Goal: Task Accomplishment & Management: Complete application form

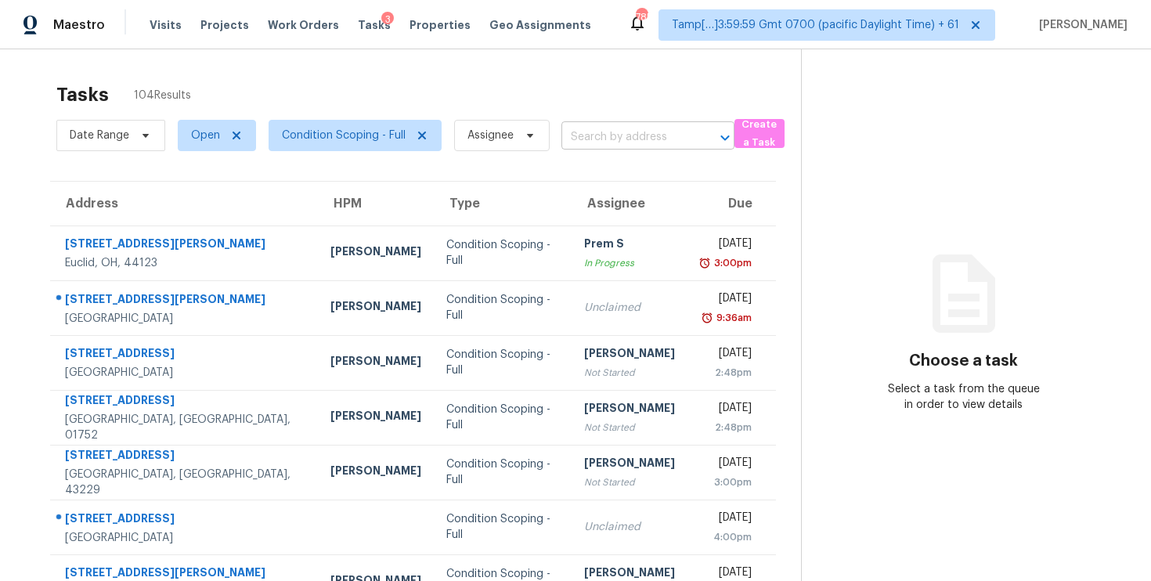
click at [622, 128] on input "text" at bounding box center [625, 137] width 129 height 24
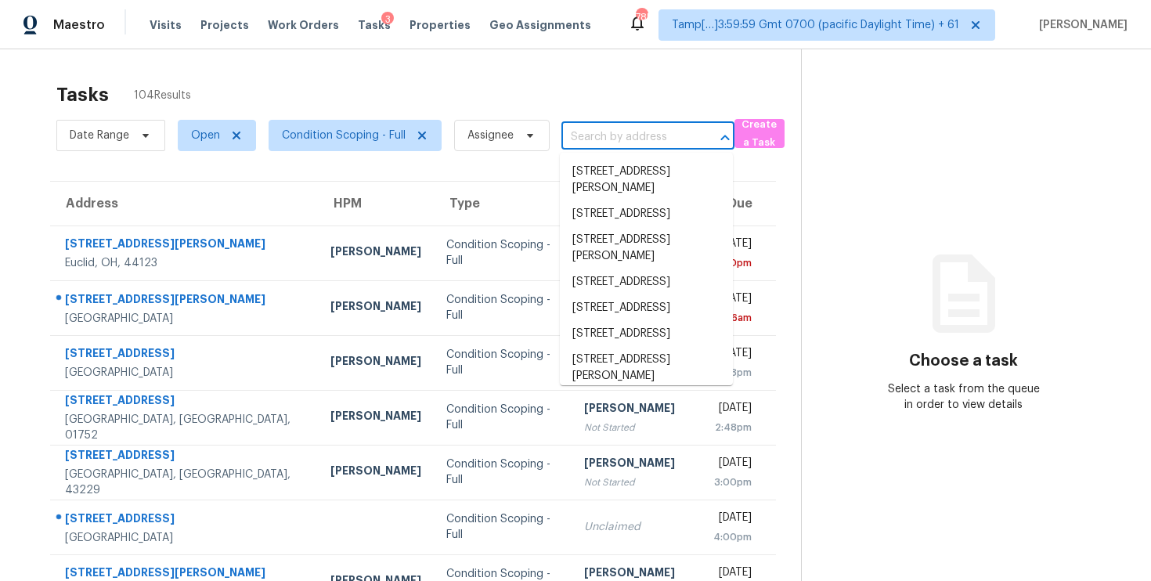
paste input "7749 E Via De Belleza, Scottsdale, AZ 85258"
type input "7749 E Via De Belleza, Scottsdale, AZ 85258"
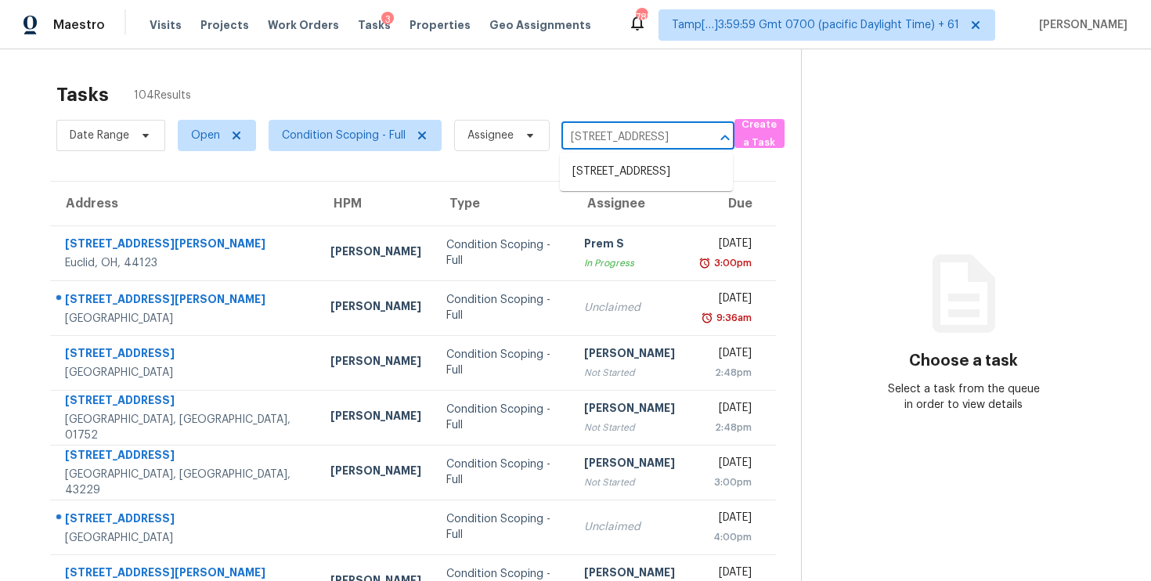
click at [641, 171] on li "7749 E Via De Belleza, Scottsdale, AZ 85258" at bounding box center [646, 172] width 173 height 26
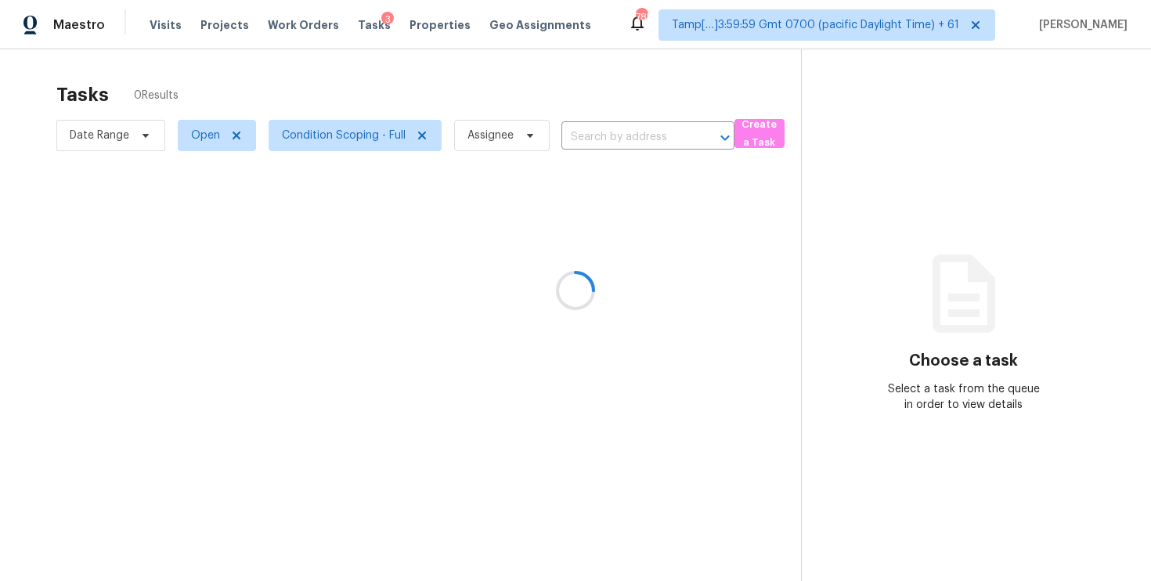
type input "7749 E Via De Belleza, Scottsdale, AZ 85258"
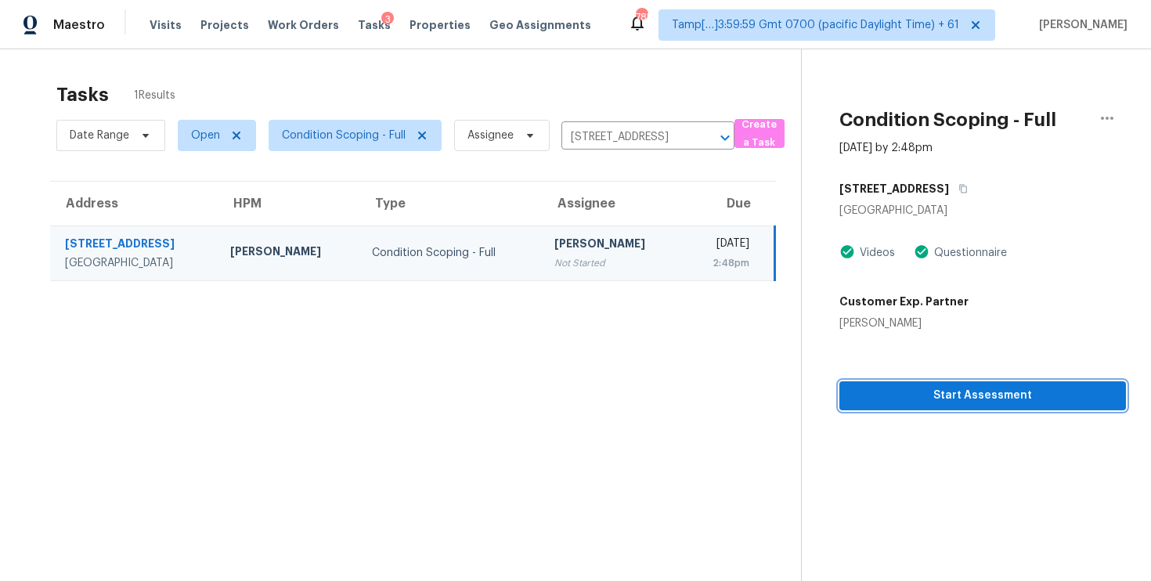
click at [895, 402] on span "Start Assessment" at bounding box center [983, 396] width 262 height 20
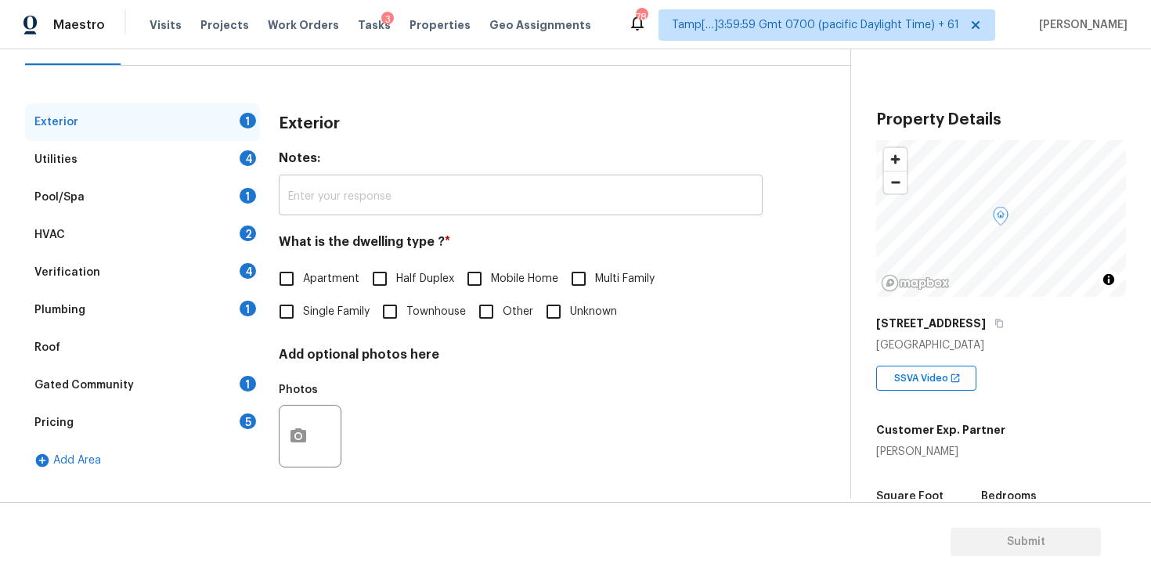
scroll to position [173, 0]
click at [291, 309] on input "Single Family" at bounding box center [286, 310] width 33 height 33
checkbox input "true"
click at [196, 267] on div "Verification 4" at bounding box center [142, 271] width 235 height 38
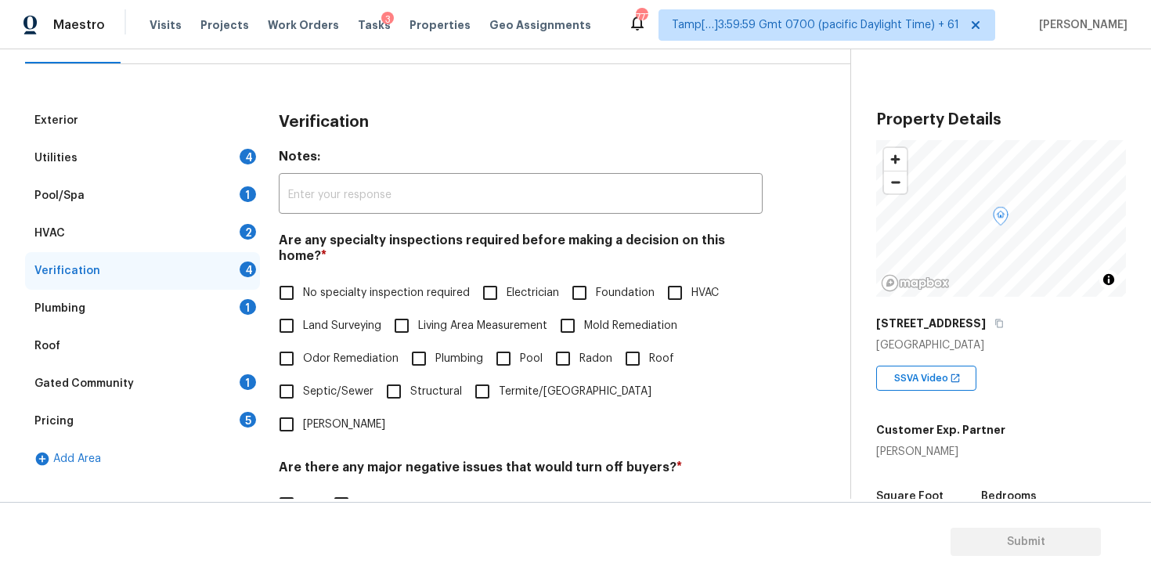
scroll to position [345, 0]
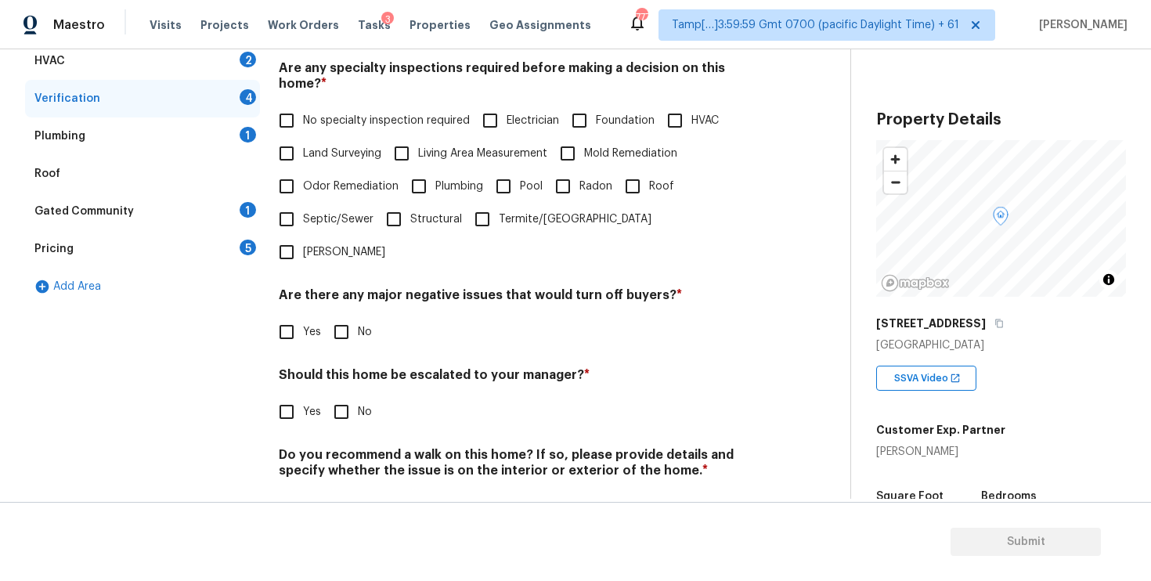
click at [283, 395] on input "Yes" at bounding box center [286, 411] width 33 height 33
checkbox input "true"
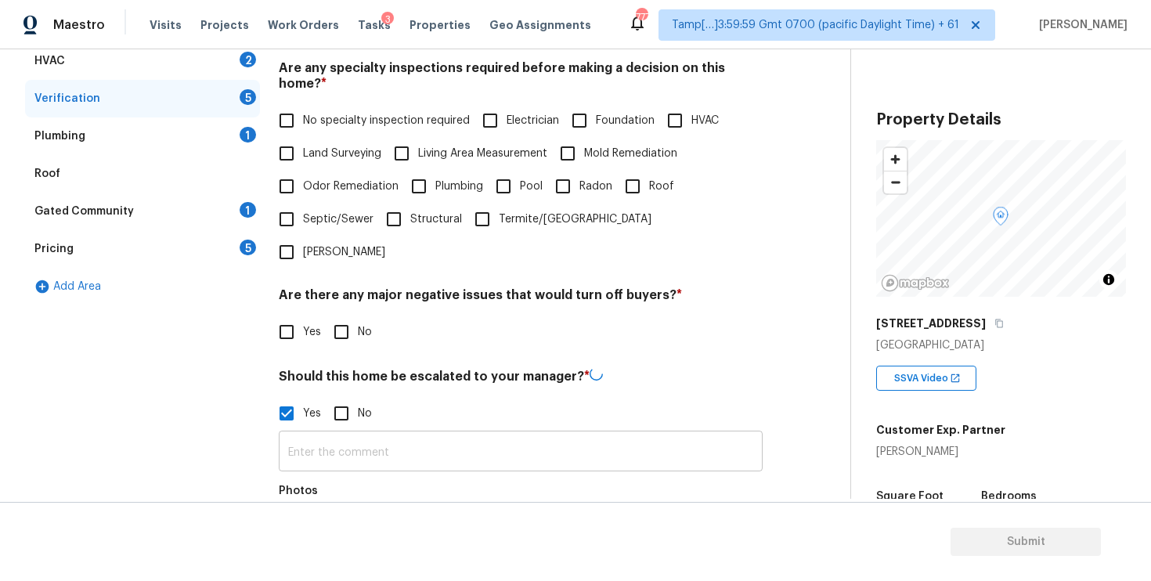
click at [345, 435] on input "text" at bounding box center [521, 453] width 484 height 37
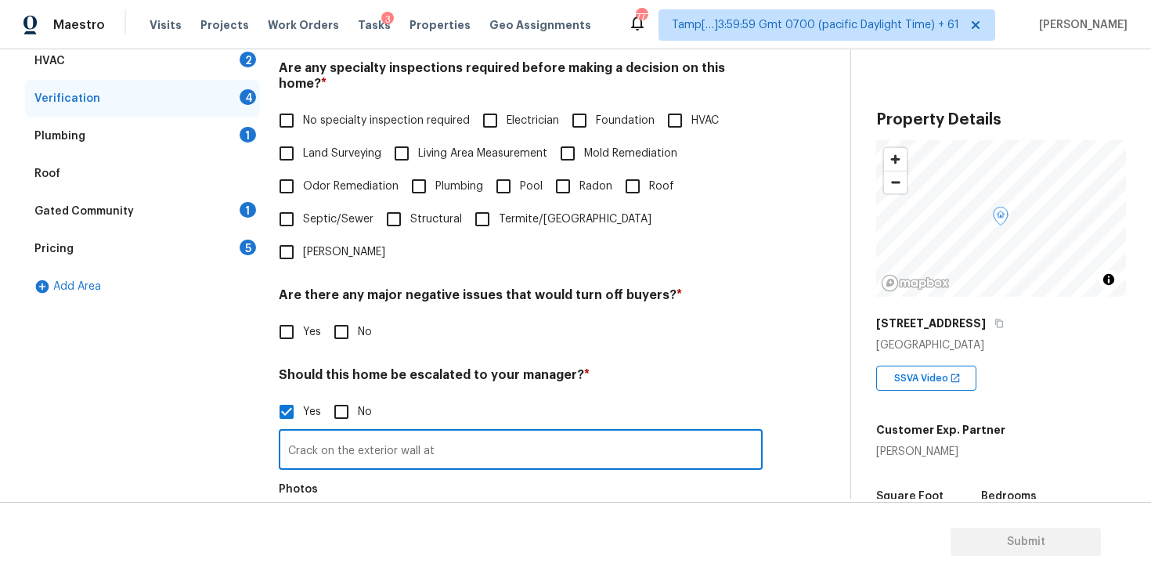
click at [529, 433] on input "Crack on the exterior wall at" at bounding box center [521, 451] width 484 height 37
drag, startPoint x: 605, startPoint y: 402, endPoint x: 669, endPoint y: 402, distance: 63.4
click at [668, 433] on input "Crack on the exterior wall at 0:19. Possibly a foundation issue at" at bounding box center [521, 451] width 484 height 37
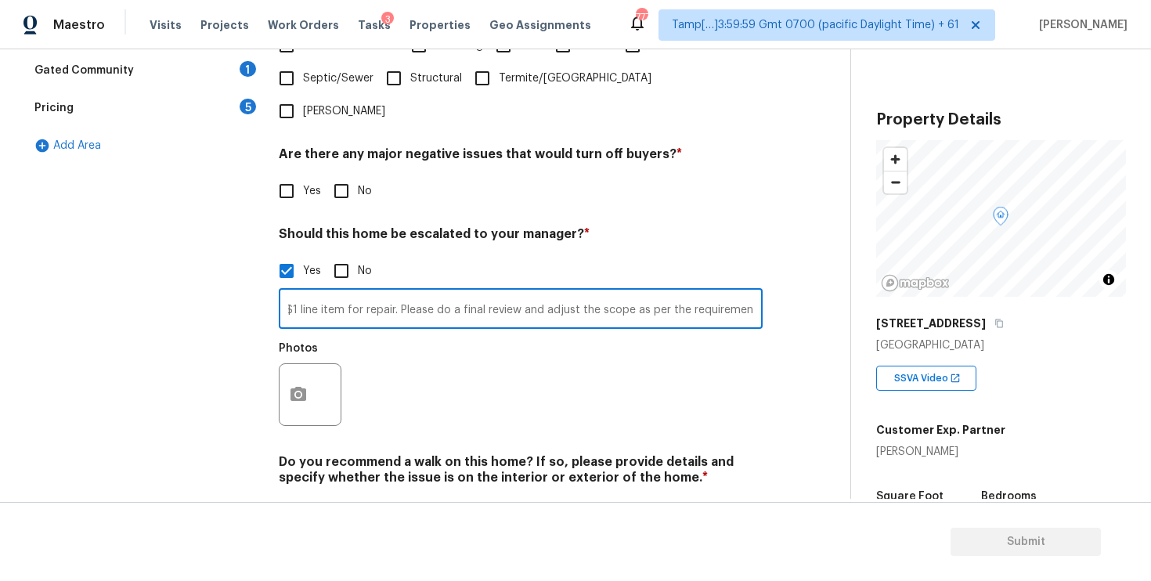
scroll to position [494, 0]
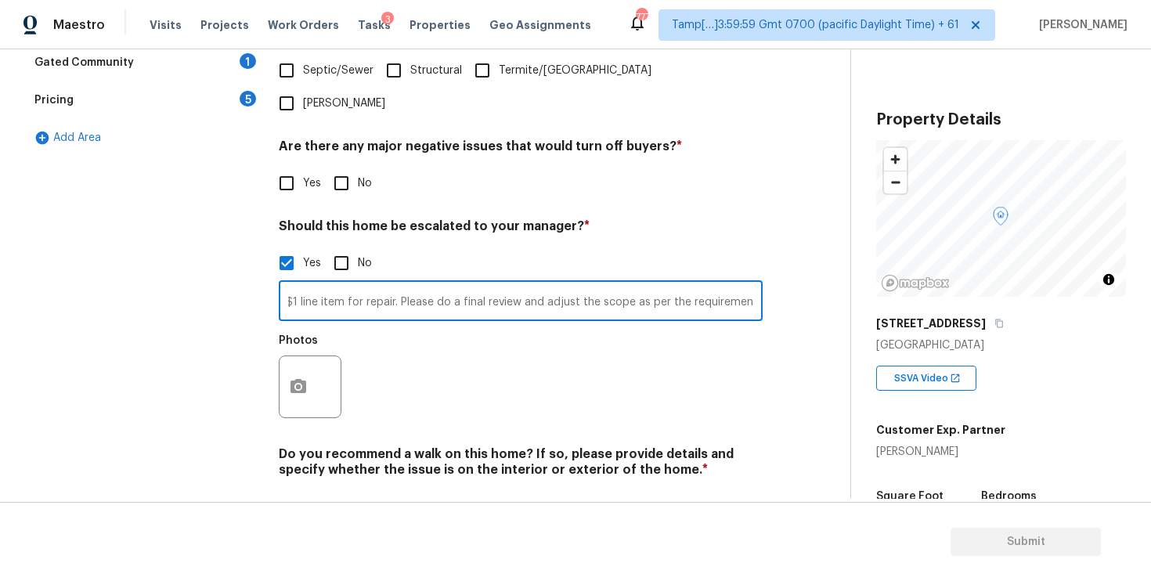
type input "Crack on the exterior wall at 0:19. Possibly a foundation issue. Added a $1 lin…"
click at [296, 377] on icon "button" at bounding box center [298, 386] width 19 height 19
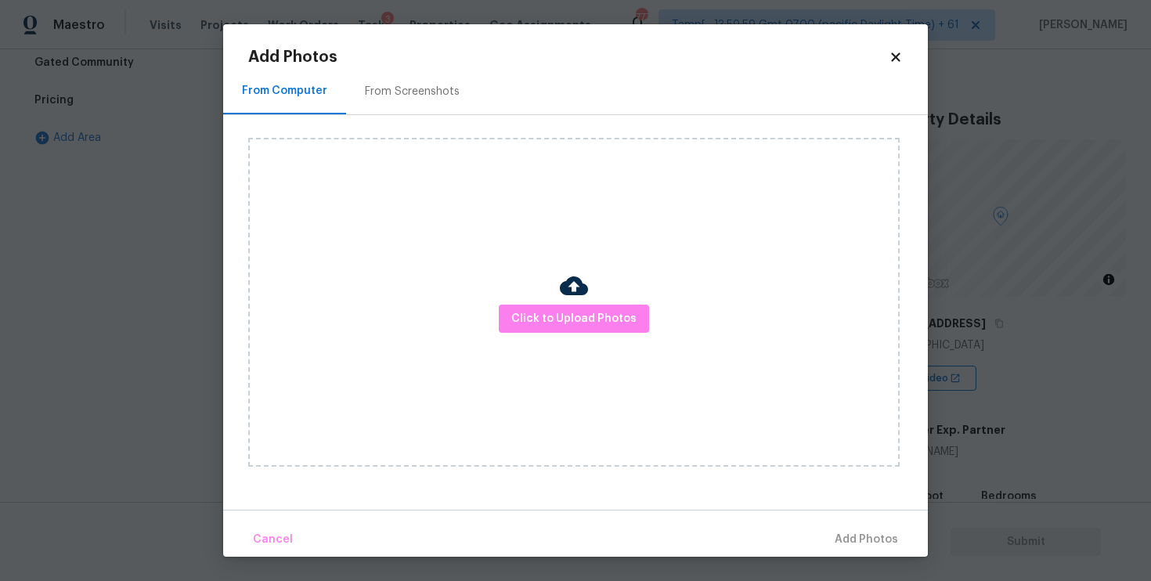
scroll to position [0, 0]
click at [509, 323] on button "Click to Upload Photos" at bounding box center [574, 319] width 150 height 29
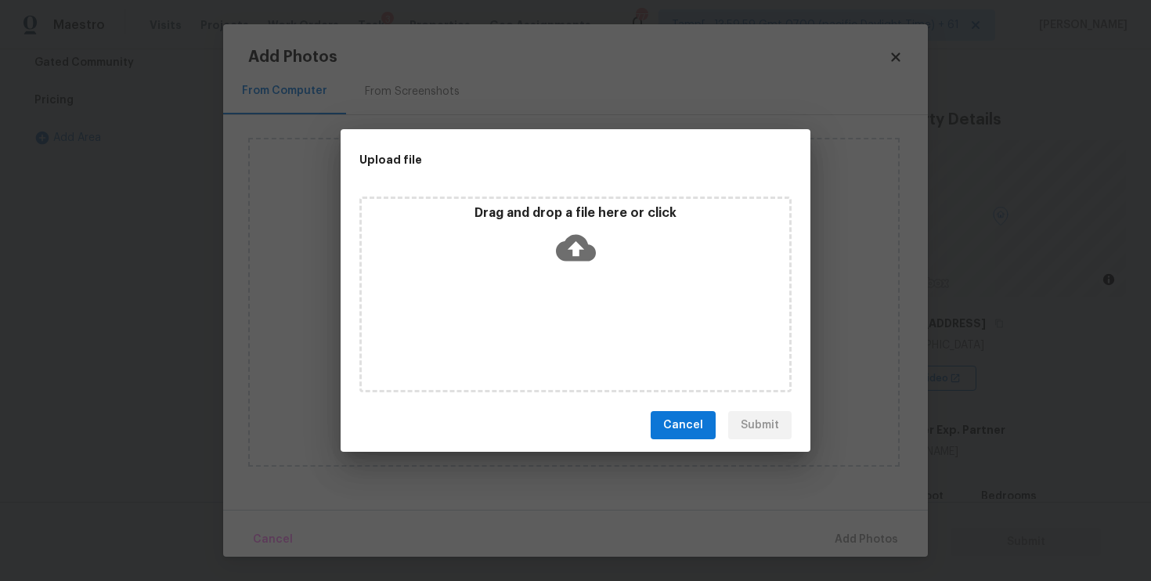
click at [565, 239] on icon at bounding box center [576, 248] width 40 height 27
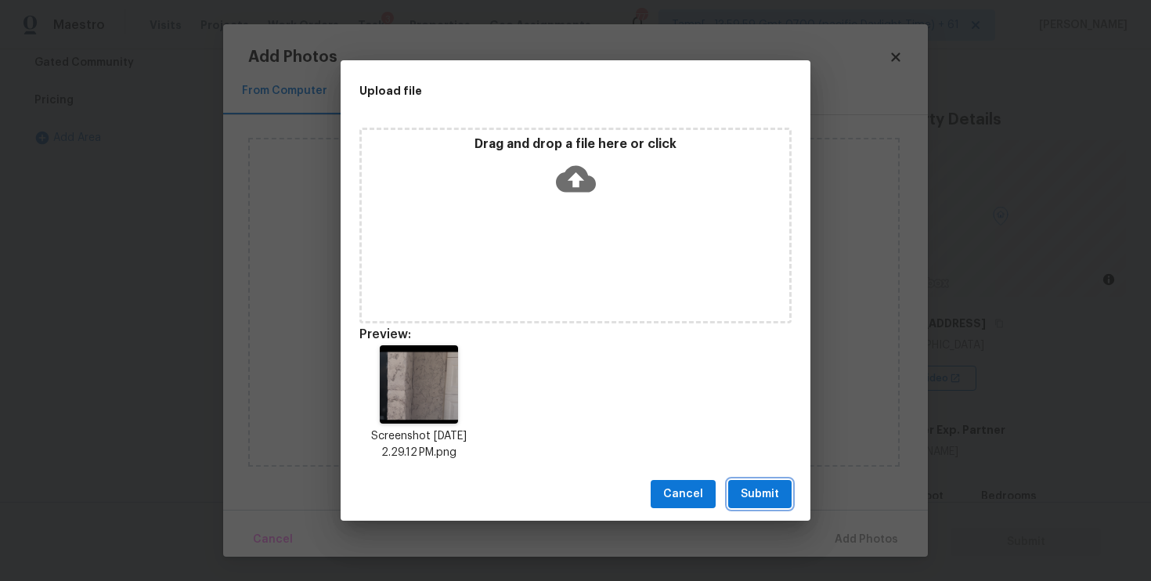
click at [780, 493] on button "Submit" at bounding box center [759, 494] width 63 height 29
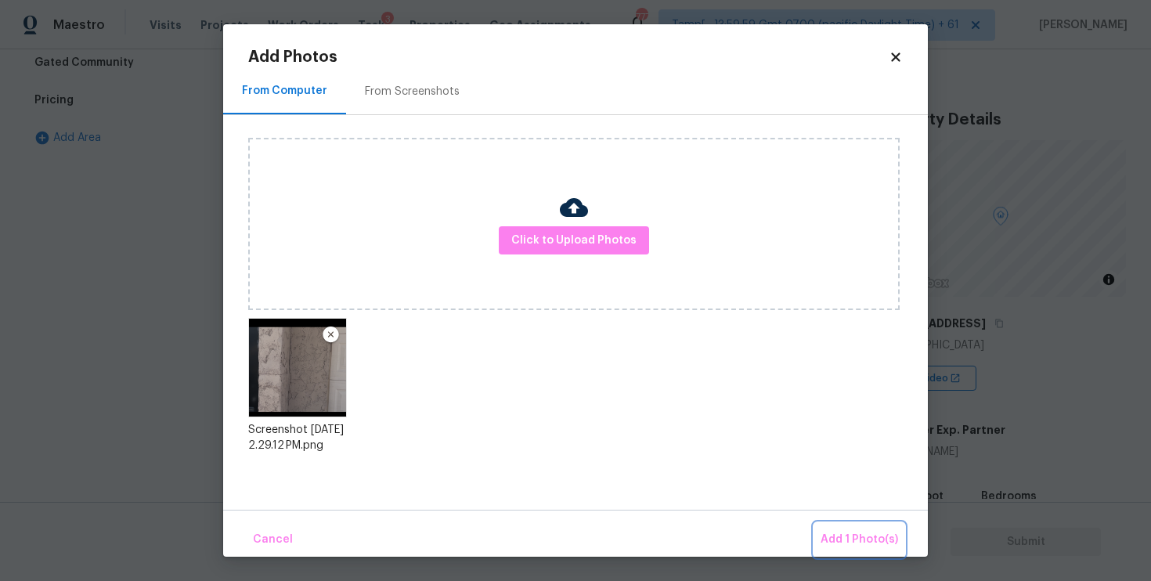
click at [844, 537] on span "Add 1 Photo(s)" at bounding box center [860, 540] width 78 height 20
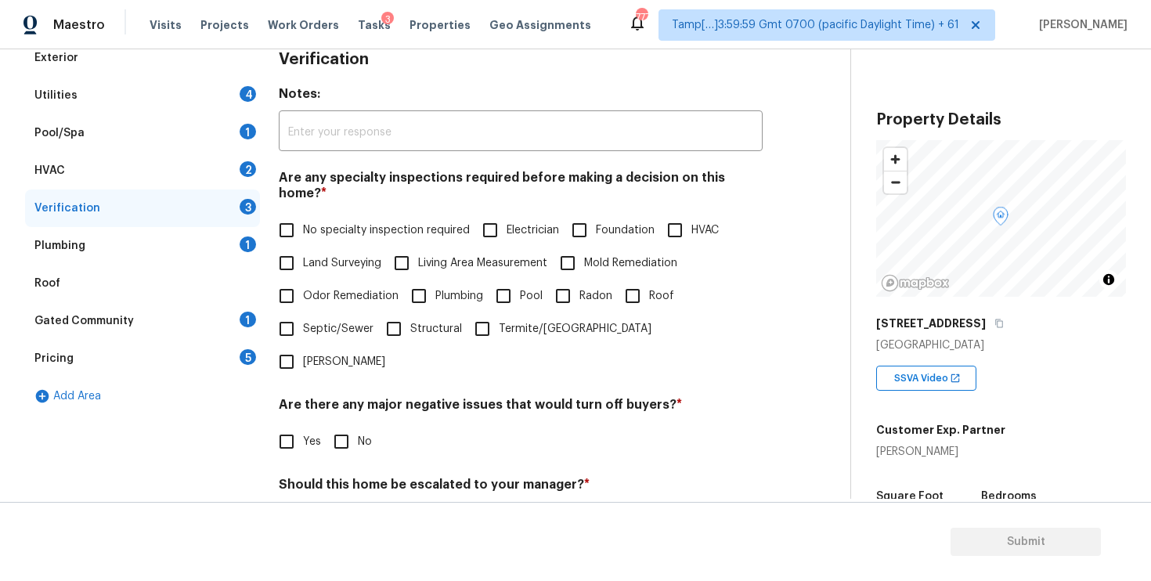
scroll to position [148, 0]
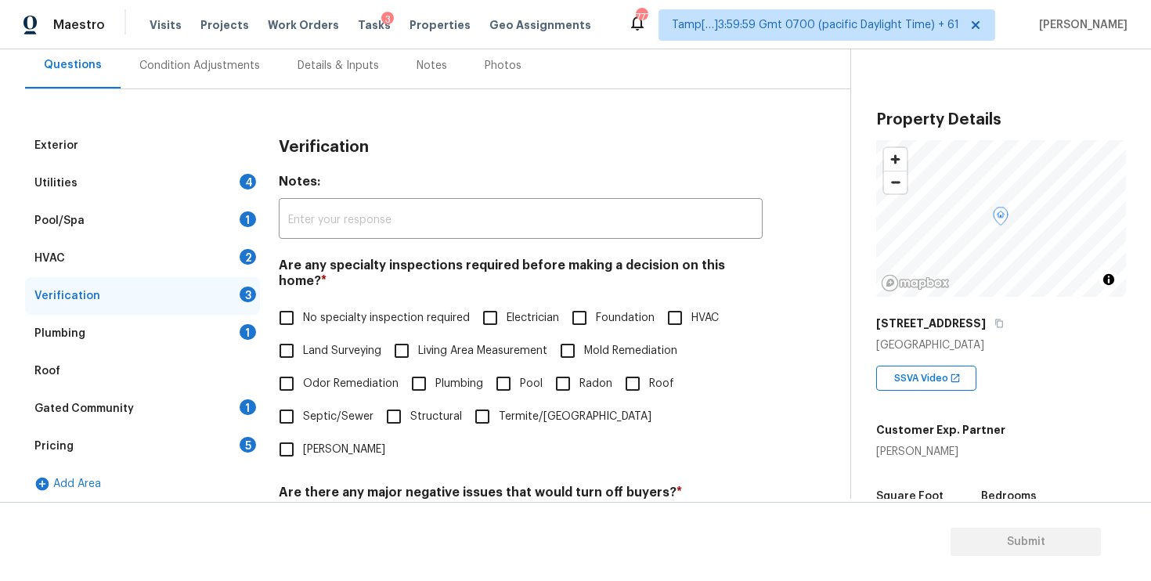
click at [251, 71] on div "Condition Adjustments" at bounding box center [199, 66] width 121 height 16
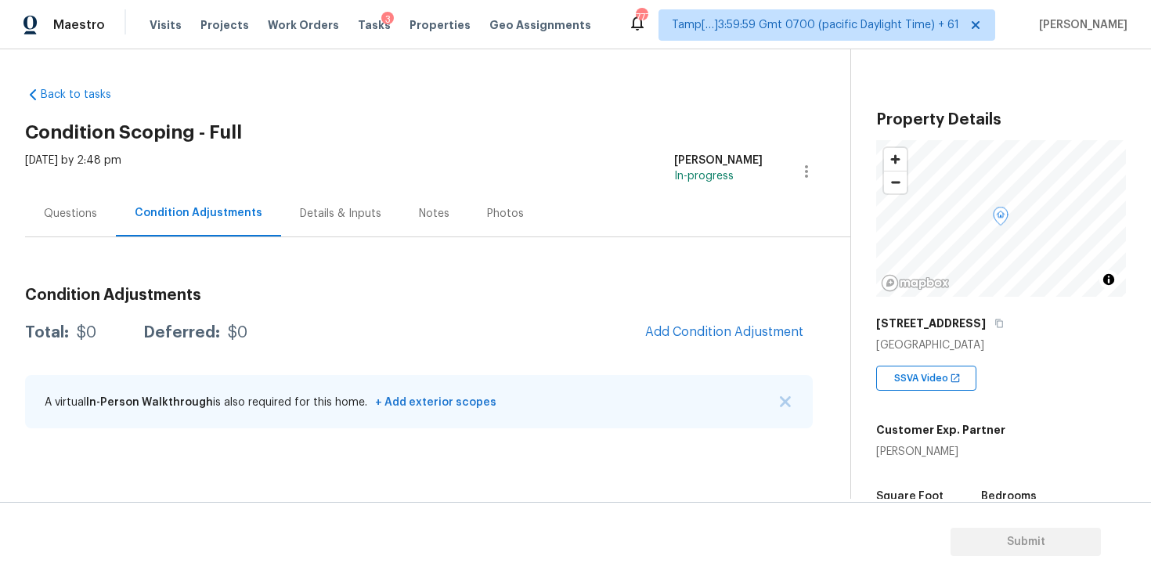
click at [695, 314] on div "Condition Adjustments Total: $0 Deferred: $0 Add Condition Adjustment A virtual…" at bounding box center [419, 359] width 788 height 168
click at [694, 334] on span "Add Condition Adjustment" at bounding box center [724, 332] width 158 height 14
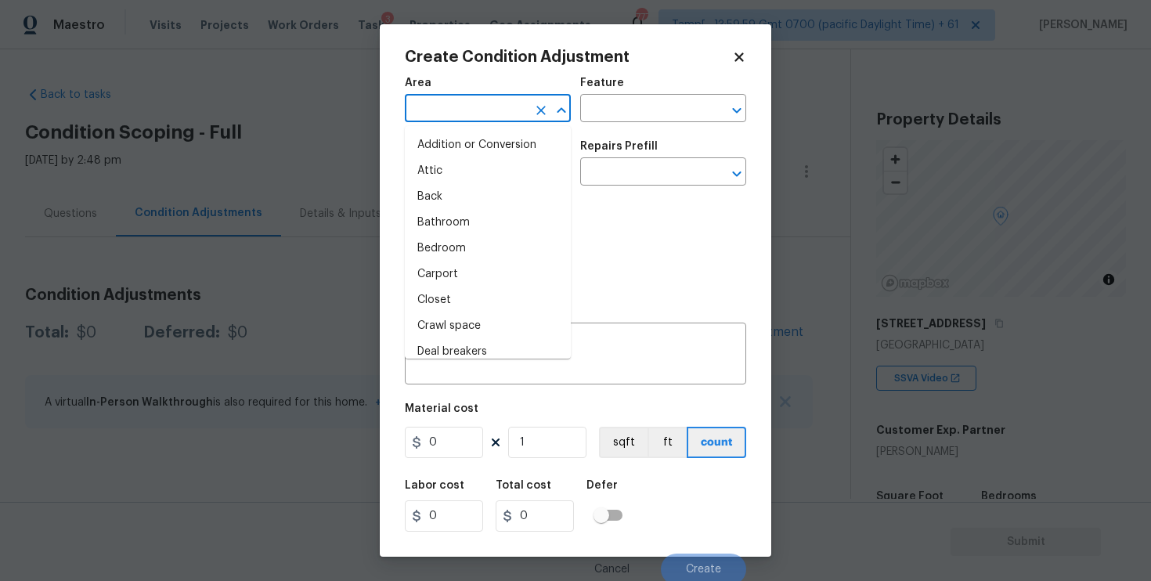
click at [417, 120] on input "text" at bounding box center [466, 110] width 122 height 24
type input "e"
type input "xt"
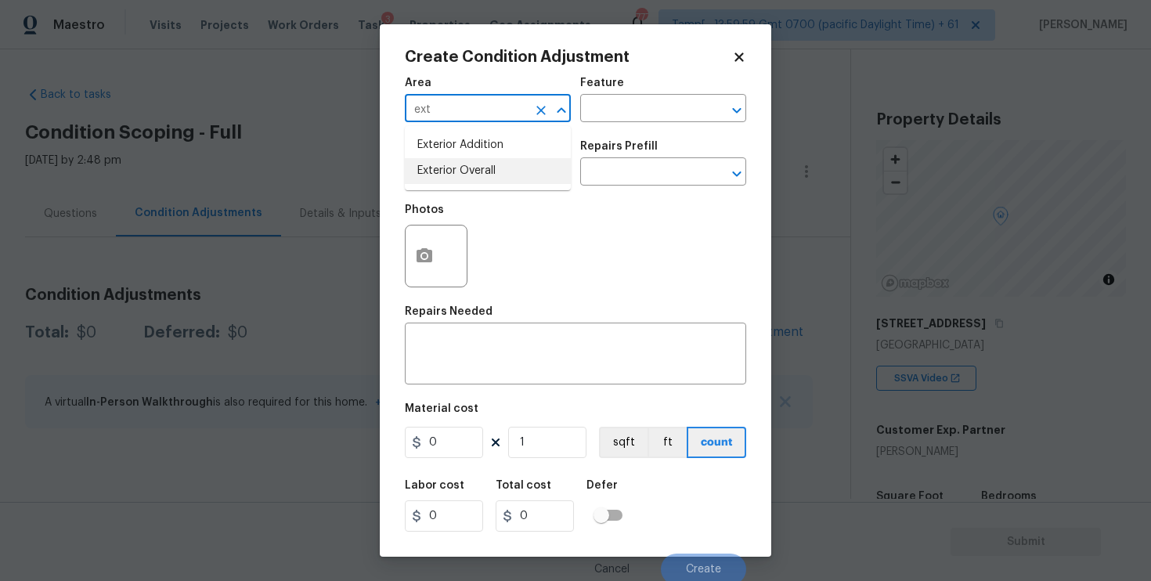
click at [431, 163] on li "Exterior Overall" at bounding box center [488, 171] width 166 height 26
type input "Exterior Overall"
click at [448, 193] on span "Issue ​" at bounding box center [488, 163] width 166 height 63
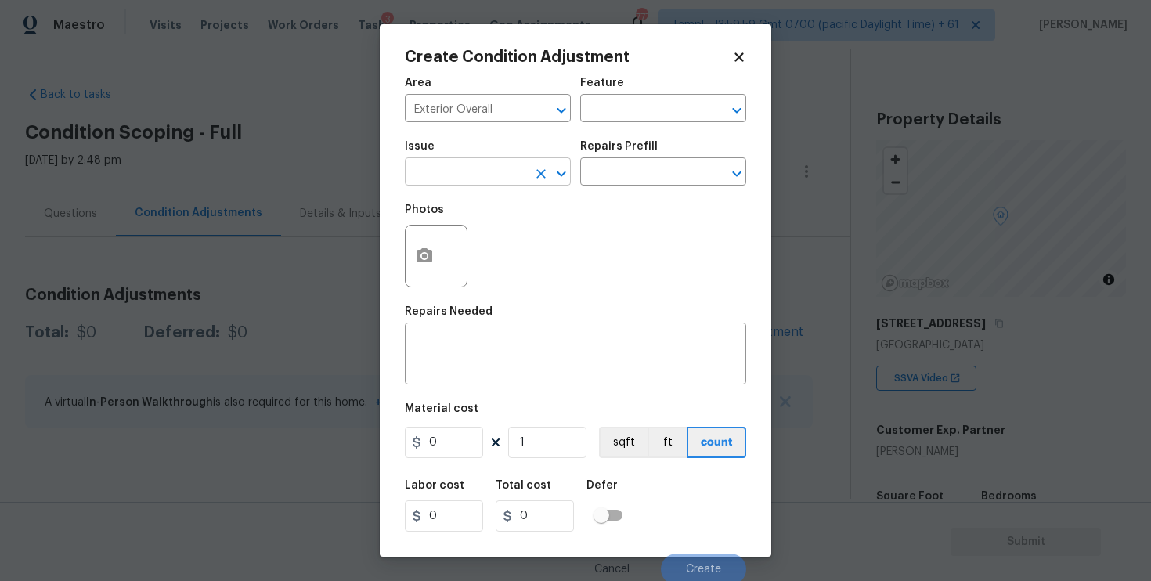
click at [446, 179] on input "text" at bounding box center [466, 173] width 122 height 24
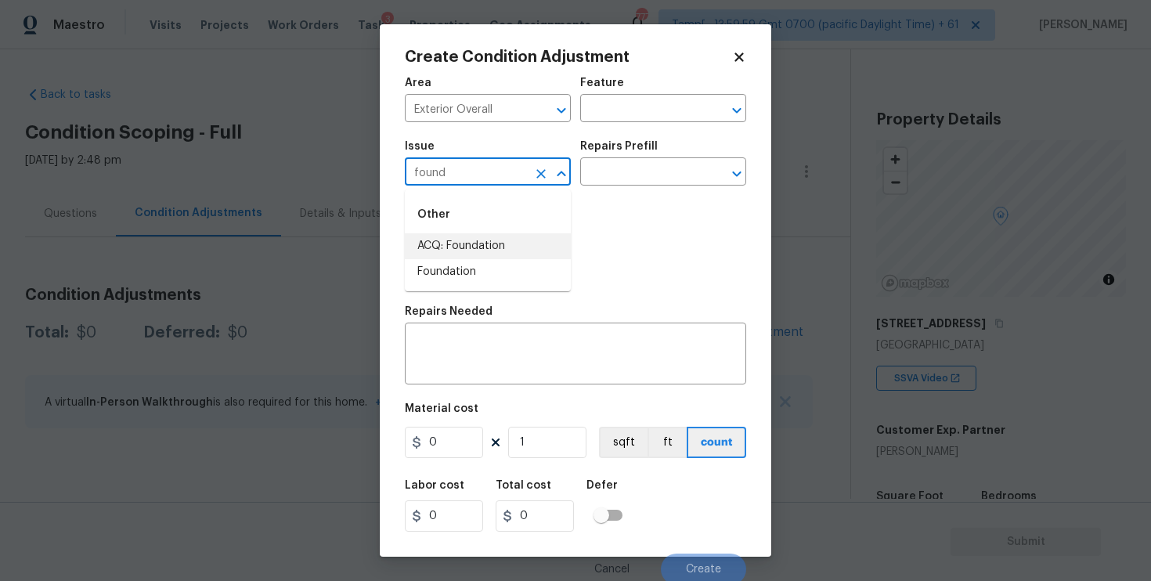
click at [462, 246] on li "ACQ: Foundation" at bounding box center [488, 246] width 166 height 26
type input "ACQ: Foundation"
click at [644, 182] on input "text" at bounding box center [641, 173] width 122 height 24
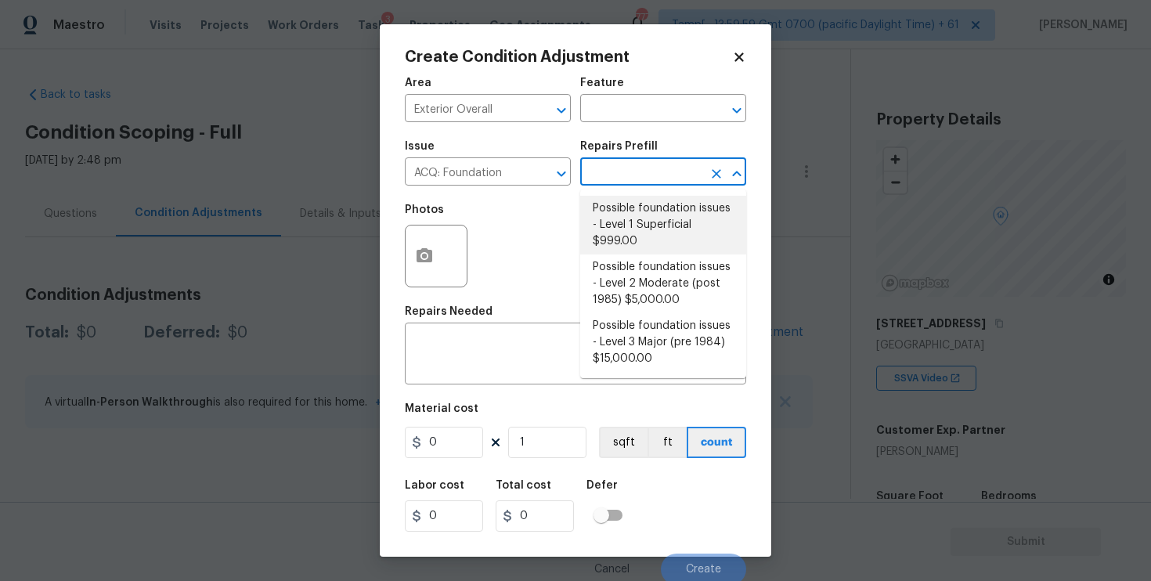
click at [637, 211] on li "Possible foundation issues - Level 1 Superficial $999.00" at bounding box center [663, 225] width 166 height 59
type input "Acquisition"
type textarea "Possible foundation issues - Level 1 - Superficial. Disclaimer: This is NOT a t…"
type input "999"
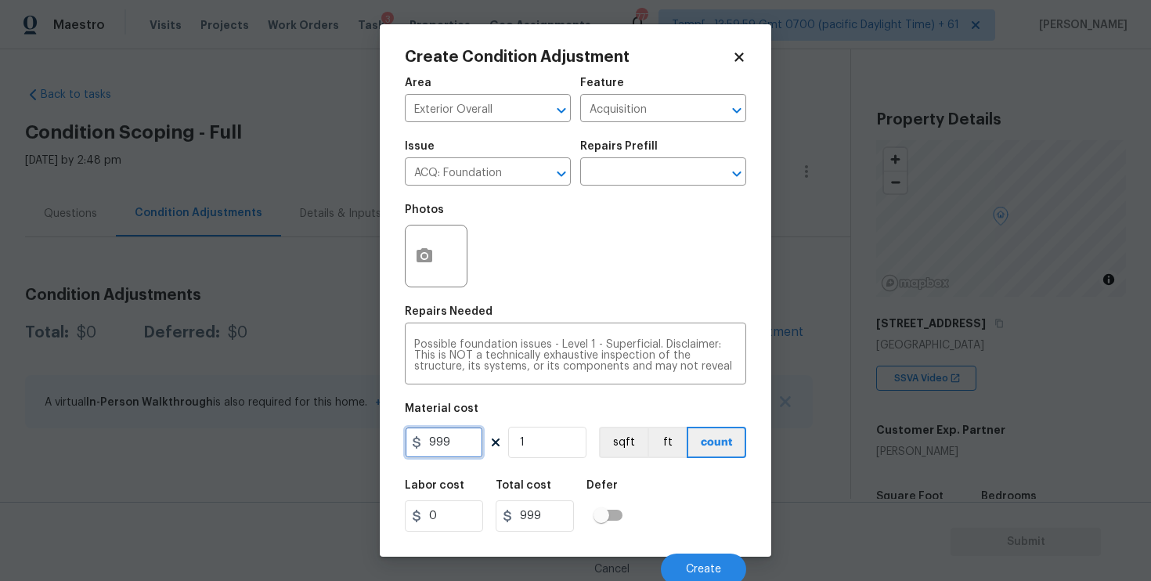
click at [471, 457] on input "999" at bounding box center [444, 442] width 78 height 31
type input "1"
click at [629, 498] on div "Defer" at bounding box center [609, 490] width 45 height 20
type input "1"
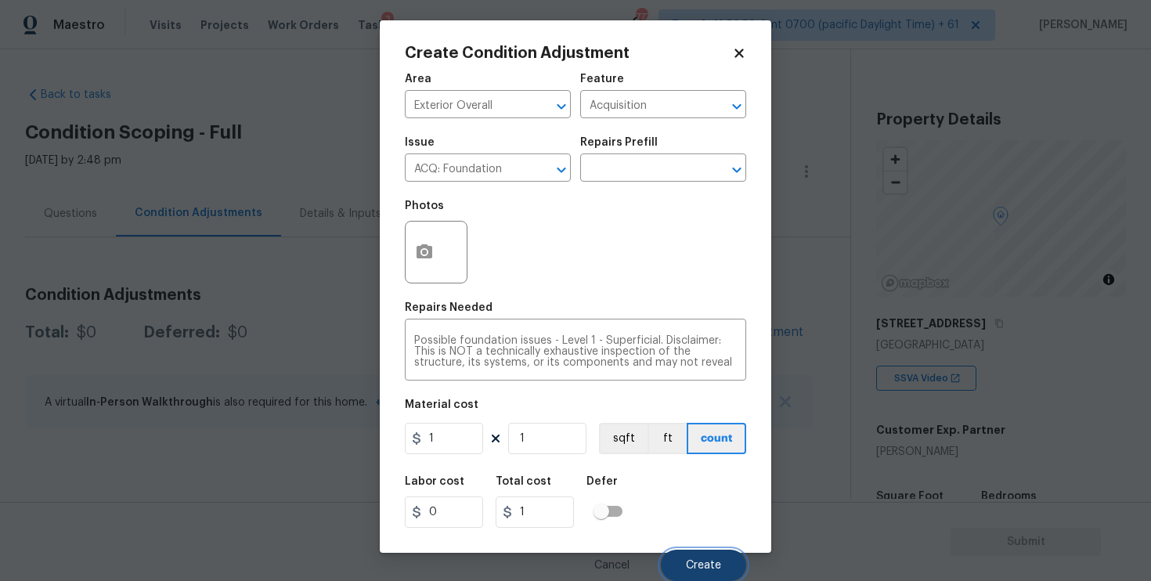
click at [677, 552] on button "Create" at bounding box center [703, 565] width 85 height 31
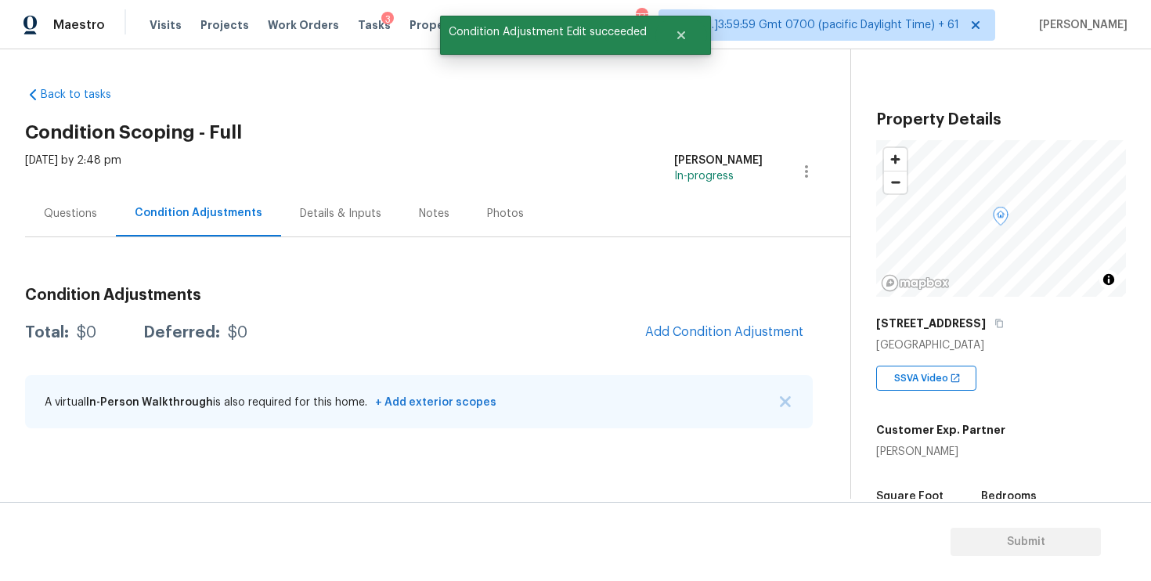
scroll to position [0, 0]
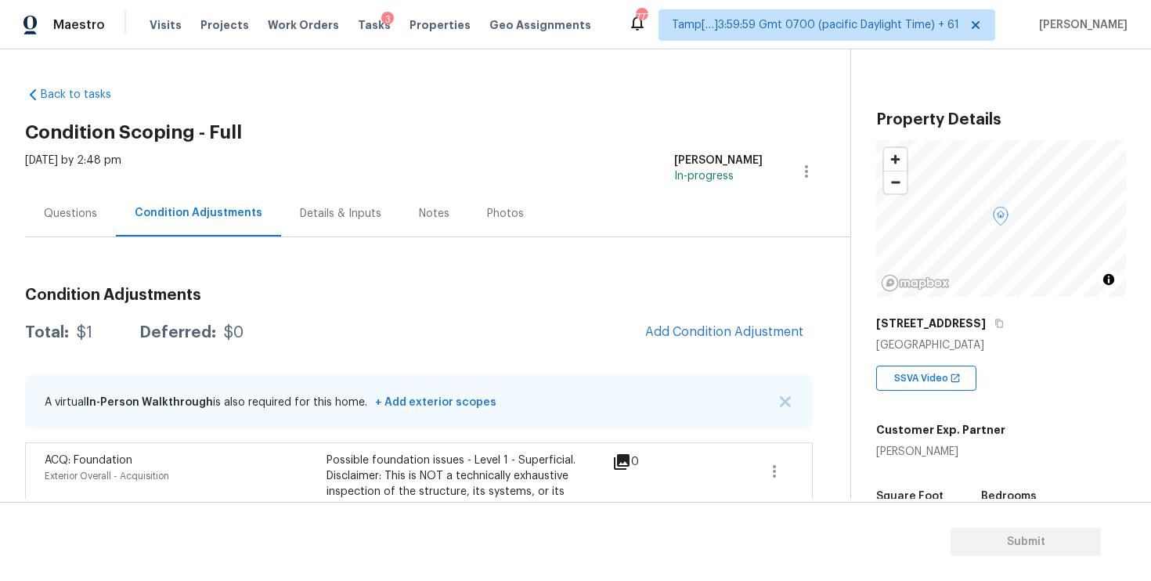
click at [721, 313] on div "Condition Adjustments Total: $1 Deferred: $0 Add Condition Adjustment A virtual…" at bounding box center [419, 455] width 788 height 360
click at [709, 326] on span "Add Condition Adjustment" at bounding box center [724, 332] width 158 height 14
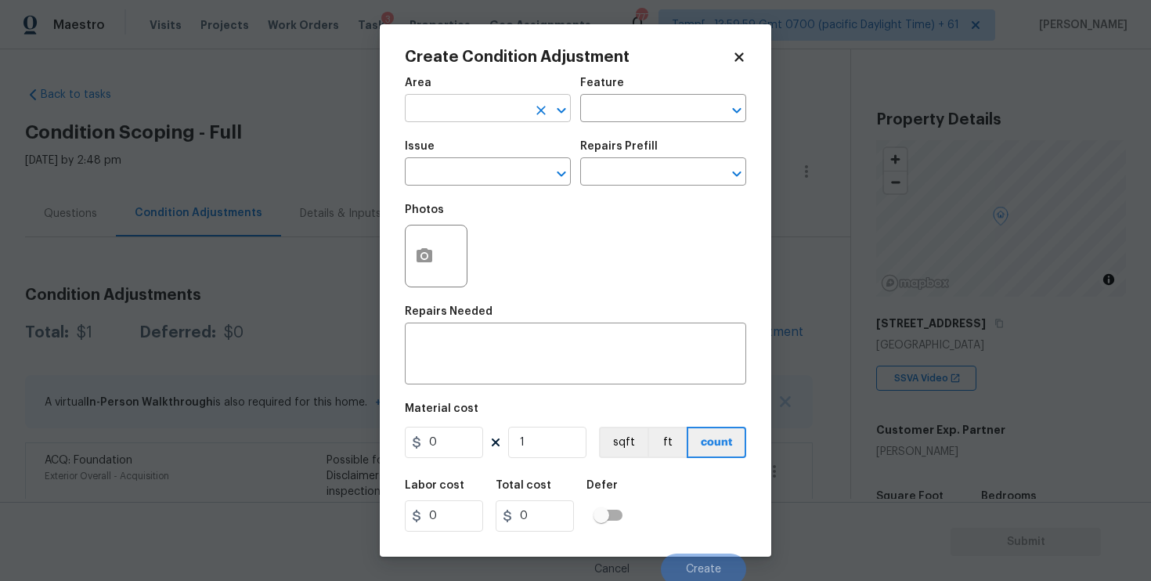
click at [489, 121] on input "text" at bounding box center [466, 110] width 122 height 24
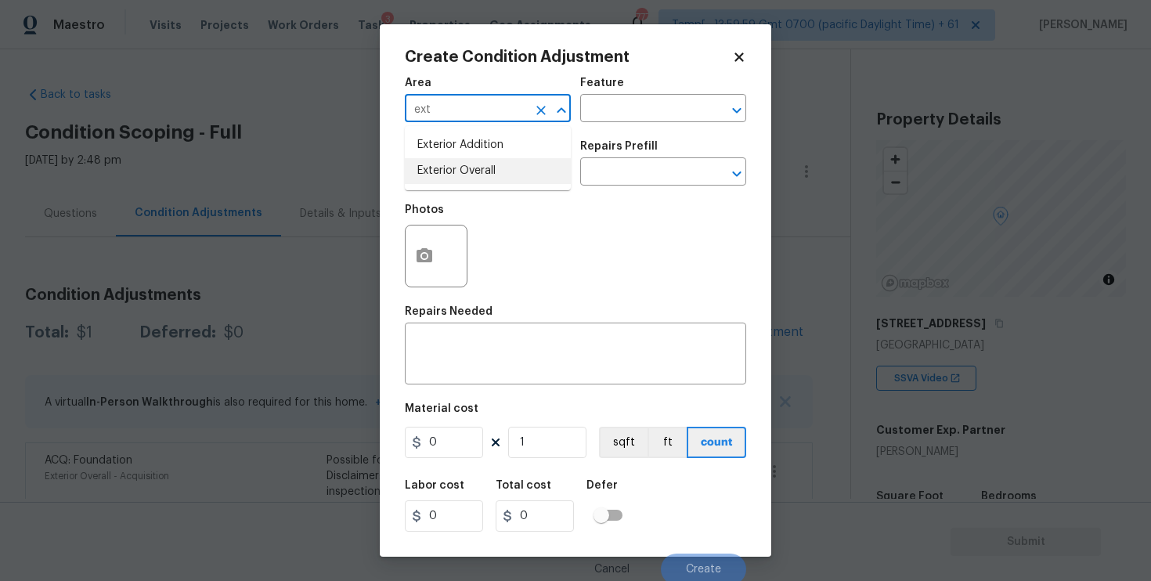
click at [486, 177] on li "Exterior Overall" at bounding box center [488, 171] width 166 height 26
type input "Exterior Overall"
click at [486, 177] on input "text" at bounding box center [466, 173] width 122 height 24
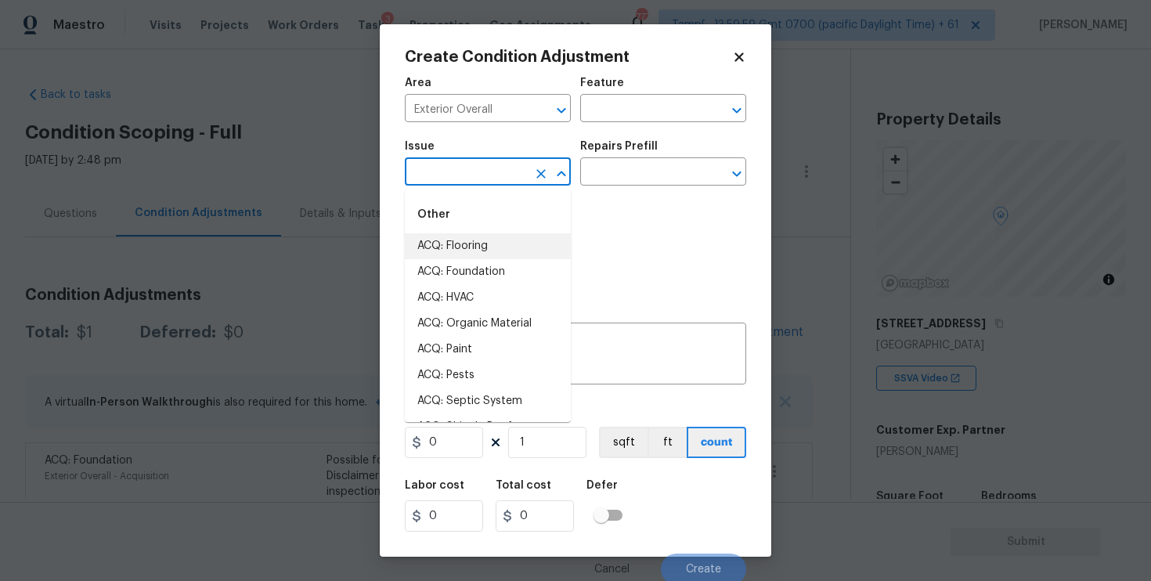
click at [654, 204] on div "Photos" at bounding box center [575, 246] width 341 height 102
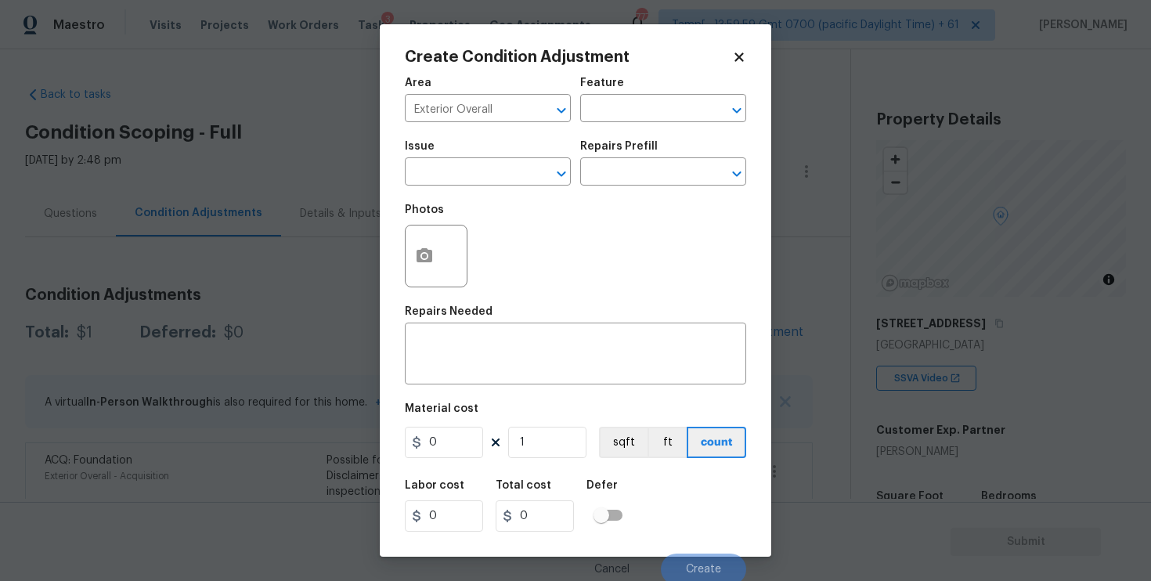
click at [396, 262] on div "Create Condition Adjustment Area Exterior Overall ​ Feature ​ Issue ​ Repairs P…" at bounding box center [576, 290] width 392 height 532
click at [426, 258] on circle "button" at bounding box center [424, 256] width 5 height 5
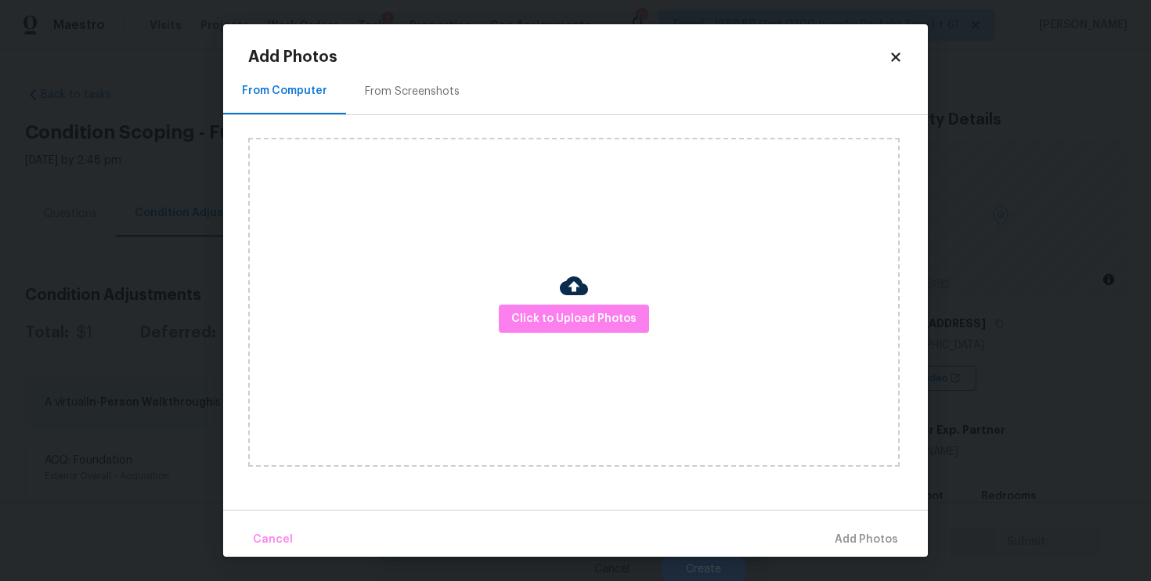
click at [586, 303] on div at bounding box center [574, 288] width 28 height 33
click at [593, 330] on button "Click to Upload Photos" at bounding box center [574, 319] width 150 height 29
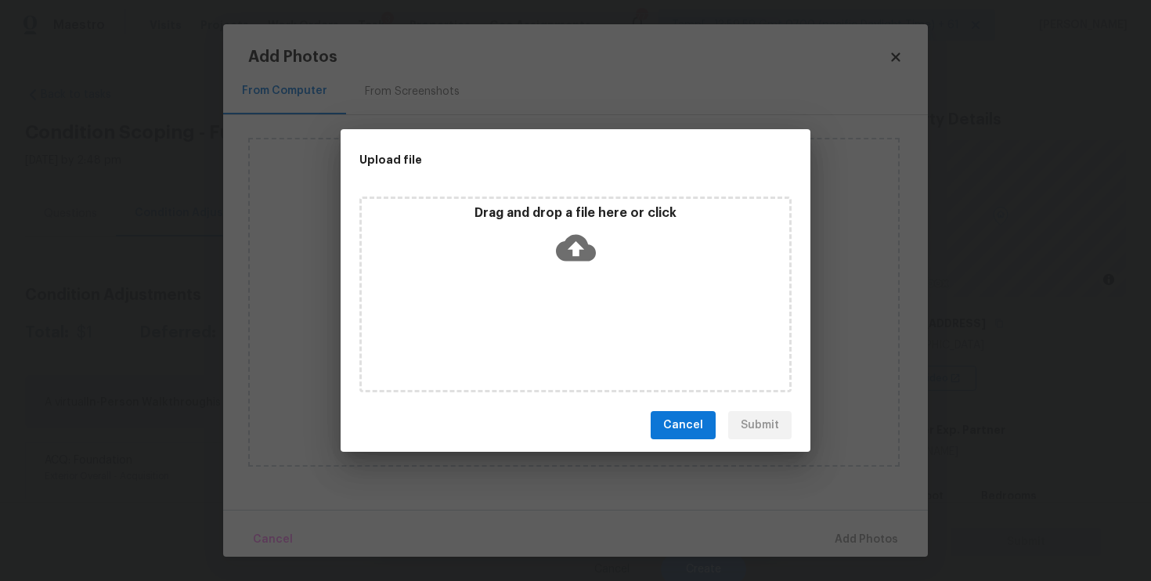
click at [565, 210] on p "Drag and drop a file here or click" at bounding box center [576, 213] width 428 height 16
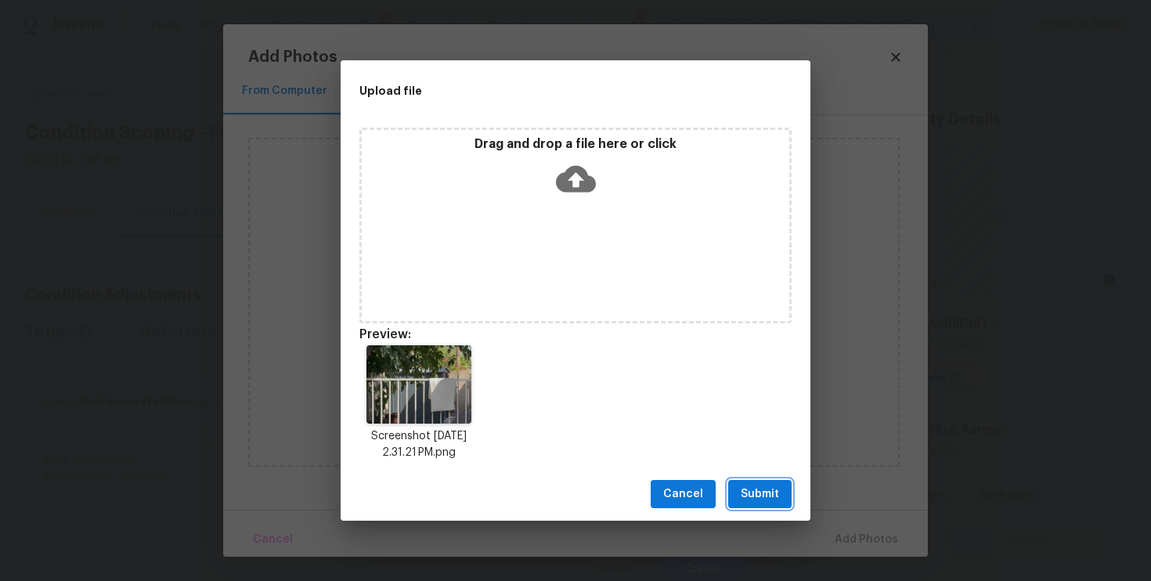
click at [778, 485] on span "Submit" at bounding box center [760, 495] width 38 height 20
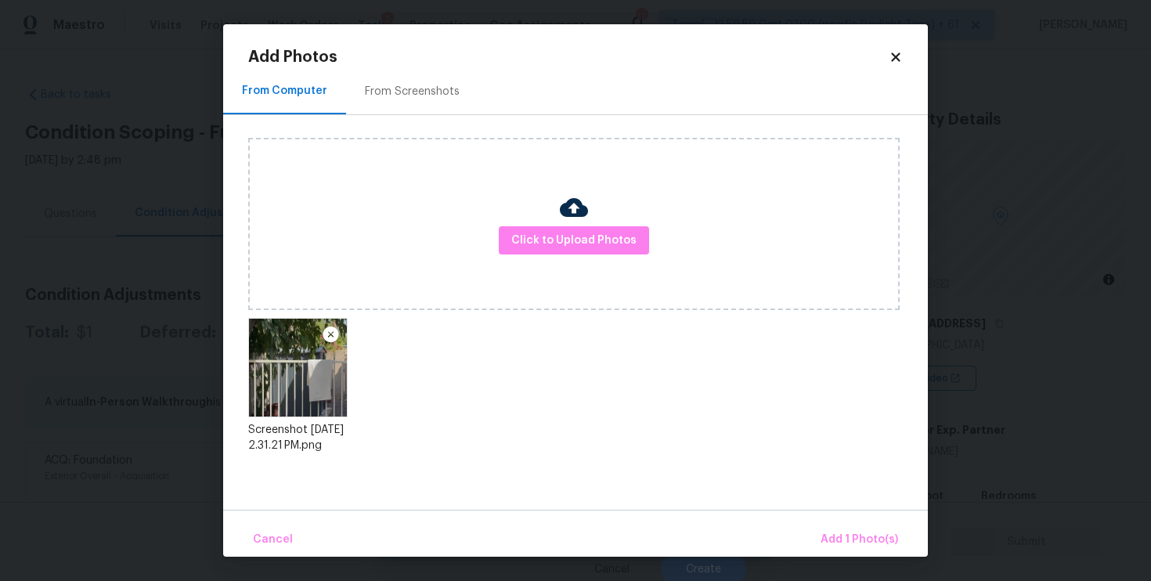
click at [816, 514] on div "Cancel Add 1 Photo(s)" at bounding box center [575, 533] width 705 height 47
click at [829, 528] on button "Add 1 Photo(s)" at bounding box center [859, 540] width 90 height 34
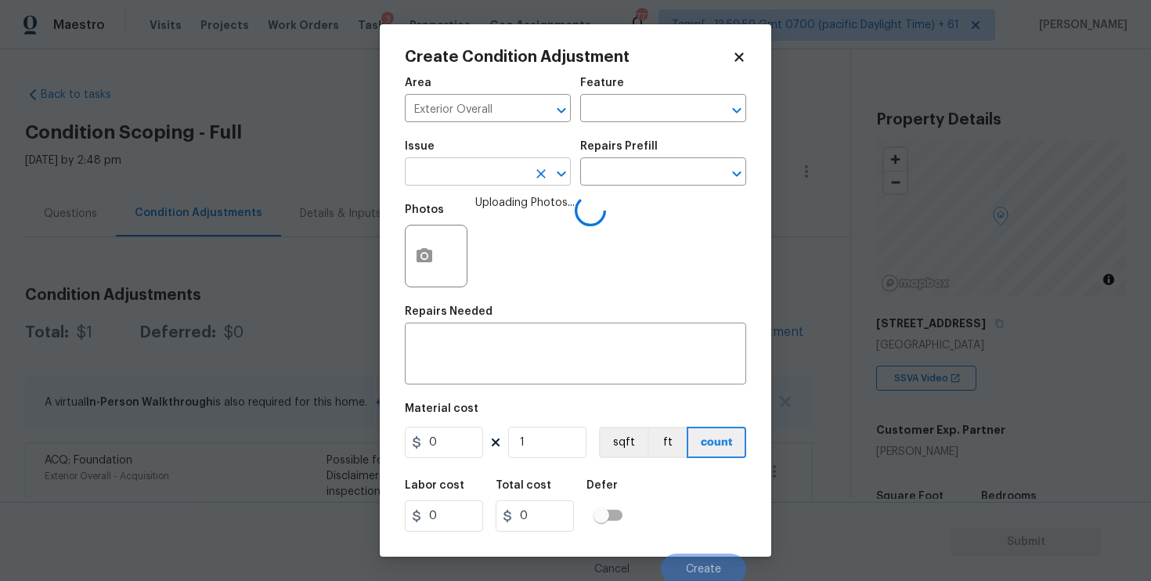
click at [518, 182] on input "text" at bounding box center [466, 173] width 122 height 24
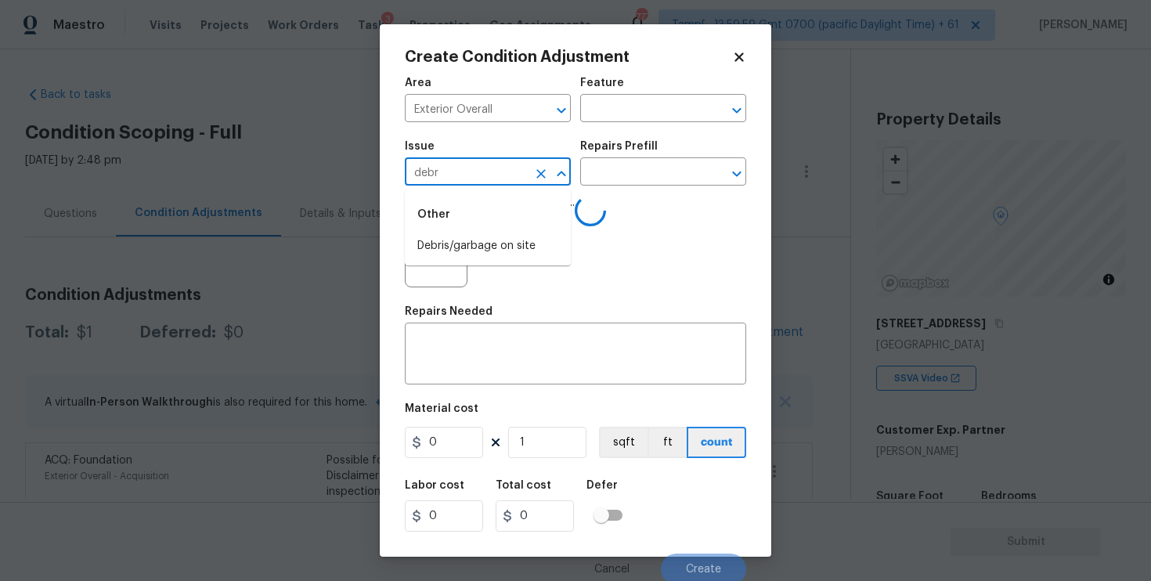
type input "debri"
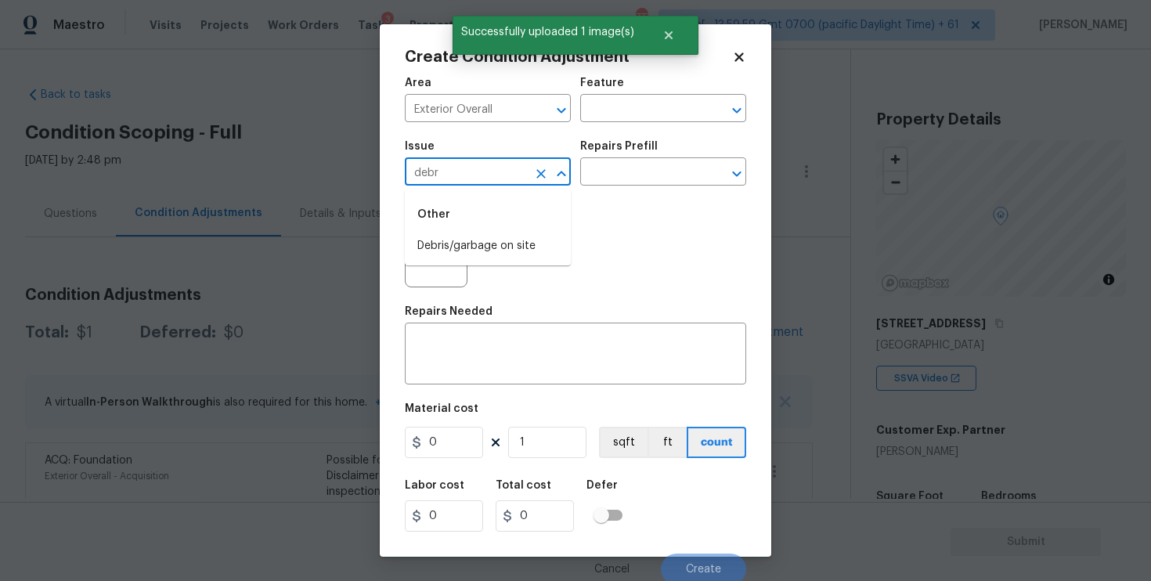
type input "debri"
click at [481, 257] on li "Debris/garbage on site" at bounding box center [488, 246] width 166 height 26
type input "Debris/garbage on site"
click at [501, 341] on textarea at bounding box center [575, 355] width 323 height 33
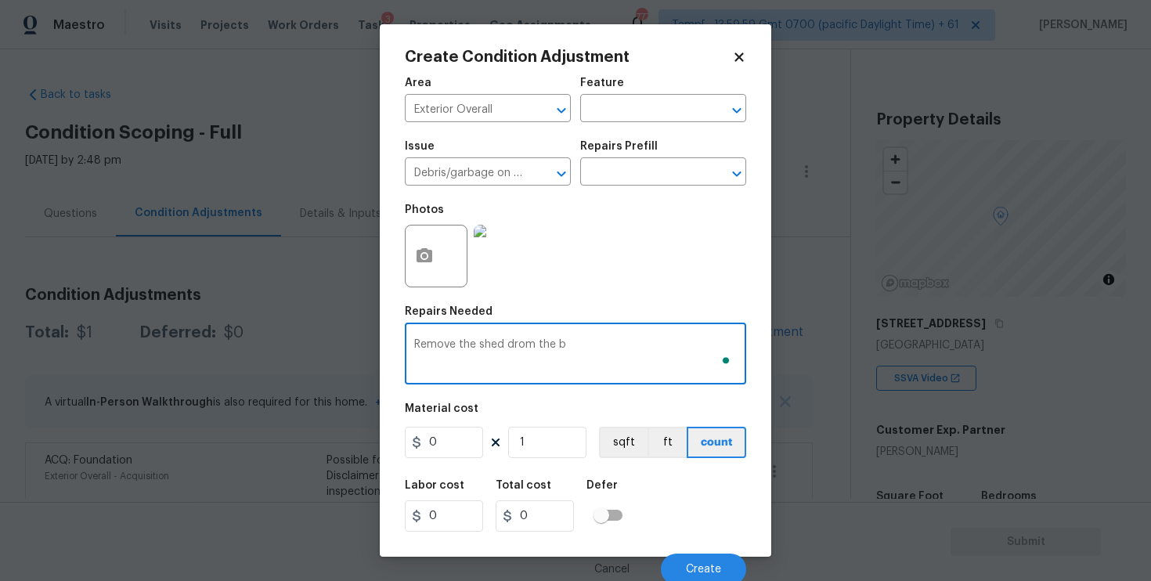
click at [511, 347] on textarea "Remove the shed drom the b" at bounding box center [575, 355] width 323 height 33
click at [595, 335] on div "Remove the shed from the b x ​" at bounding box center [575, 356] width 341 height 58
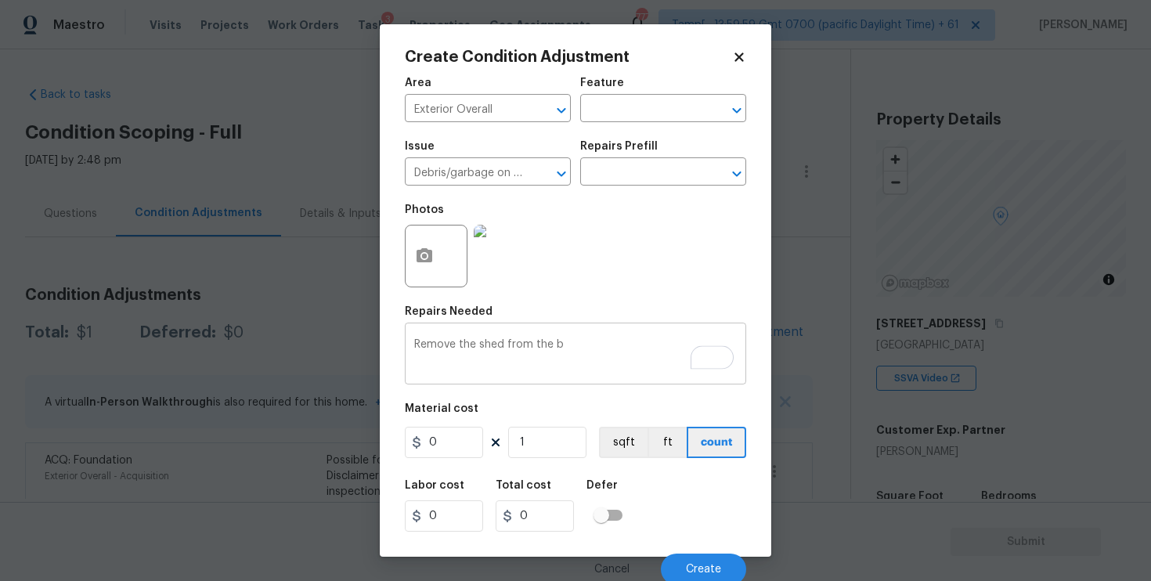
click at [595, 338] on div "Remove the shed from the b x ​" at bounding box center [575, 356] width 341 height 58
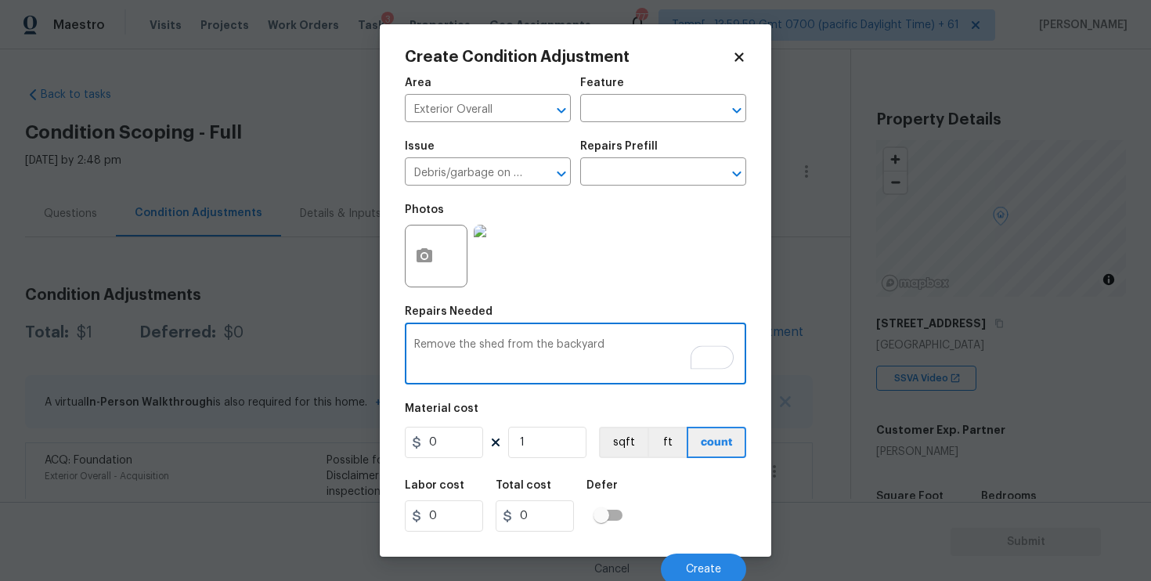
type textarea "Remove the shed from the backyard"
click at [460, 443] on input "0" at bounding box center [444, 442] width 78 height 31
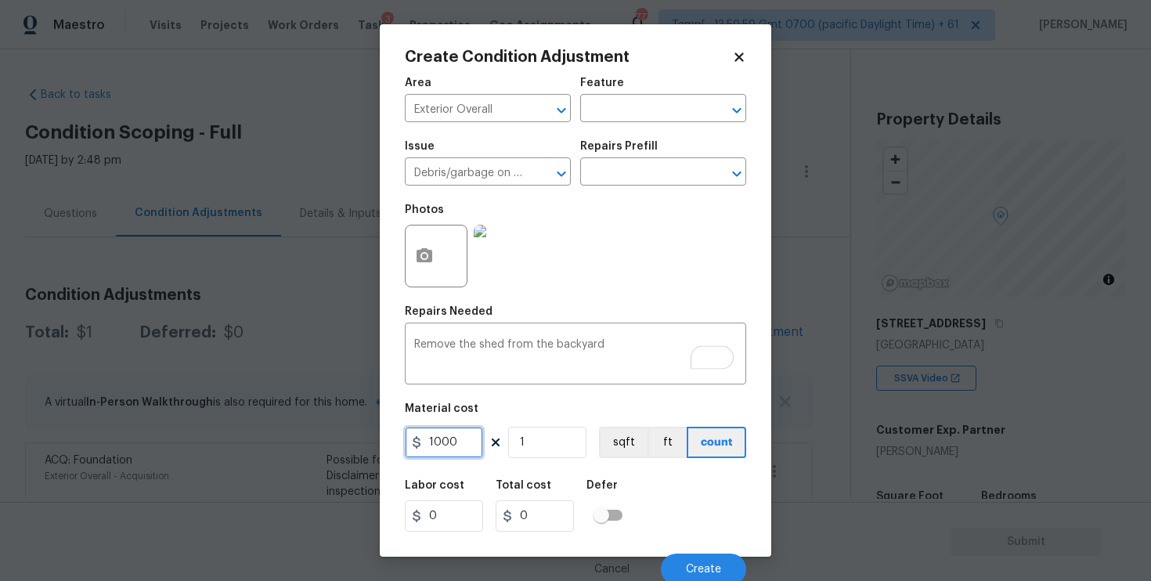
type input "1000"
click at [625, 495] on div "Defer" at bounding box center [609, 490] width 45 height 20
type input "1000"
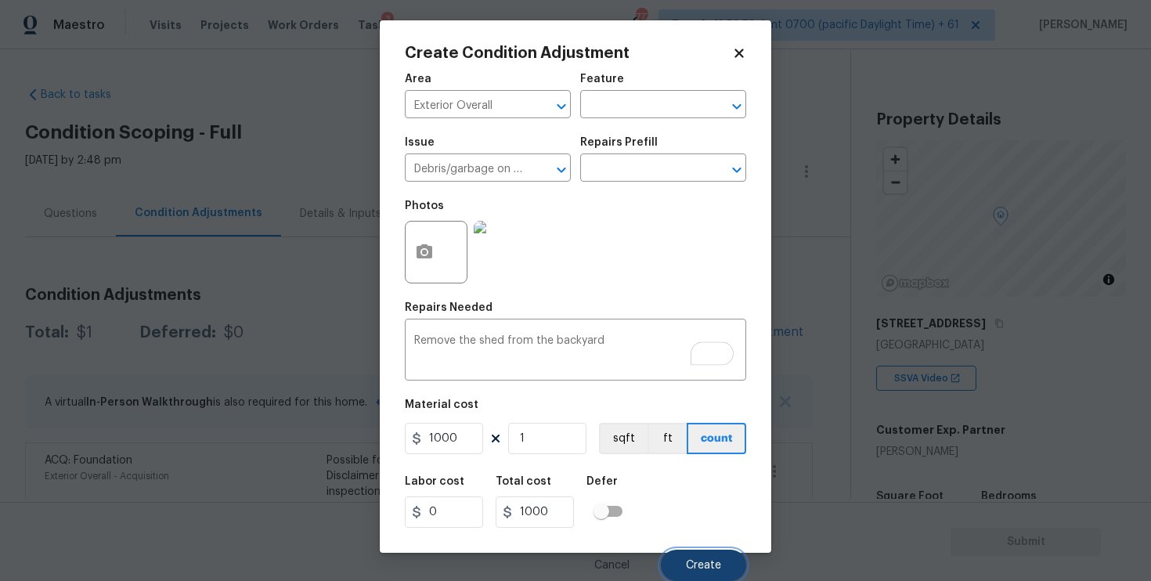
click at [680, 558] on button "Create" at bounding box center [703, 565] width 85 height 31
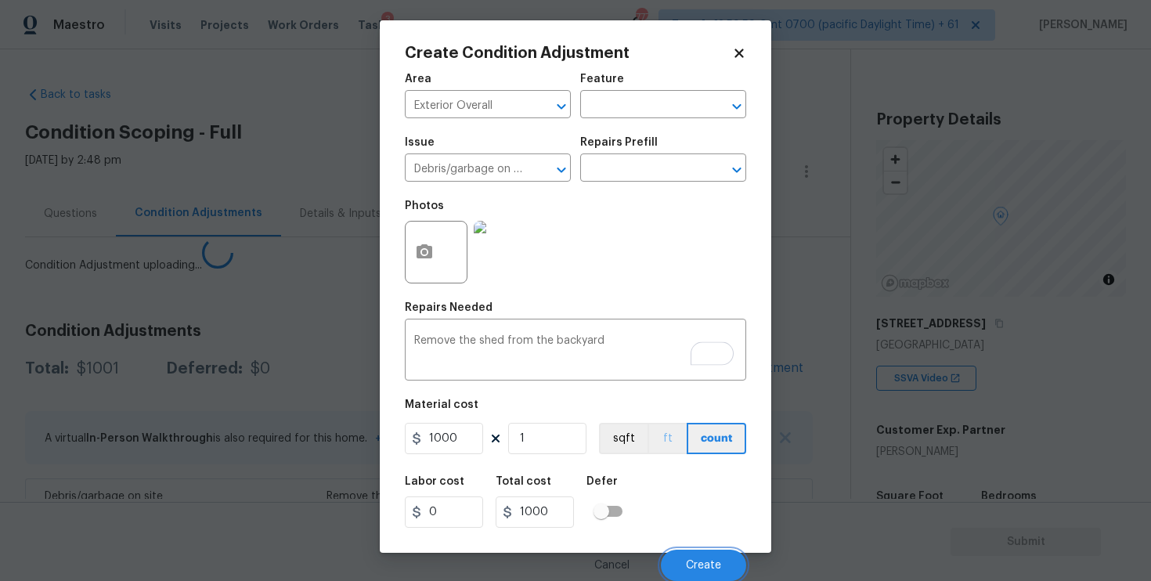
scroll to position [0, 0]
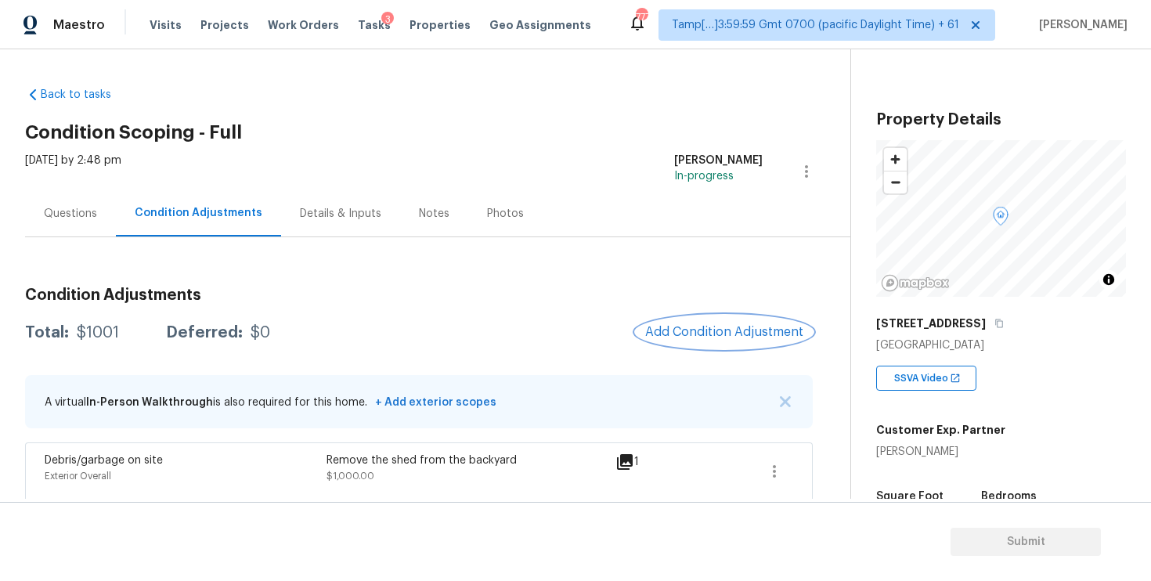
click at [707, 342] on button "Add Condition Adjustment" at bounding box center [724, 332] width 177 height 33
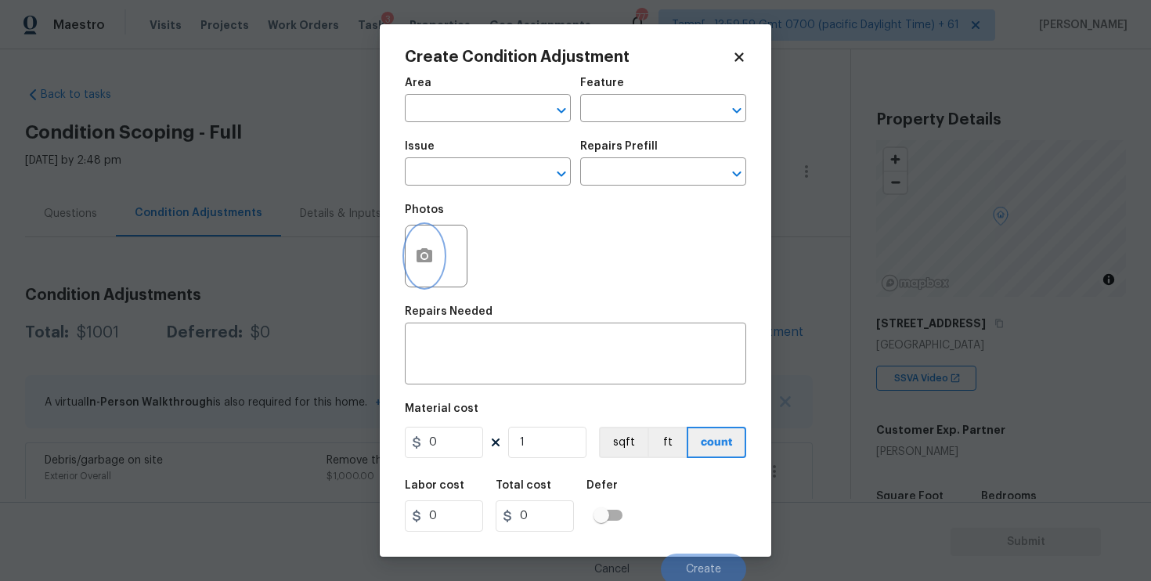
click at [431, 256] on icon "button" at bounding box center [425, 255] width 16 height 14
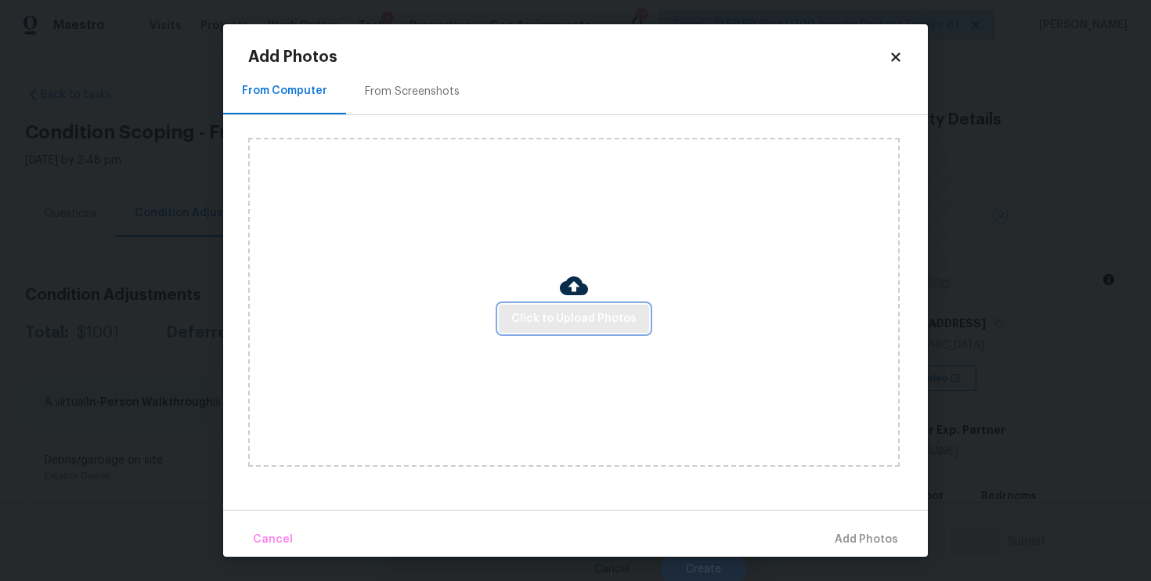
click at [554, 309] on span "Click to Upload Photos" at bounding box center [573, 319] width 125 height 20
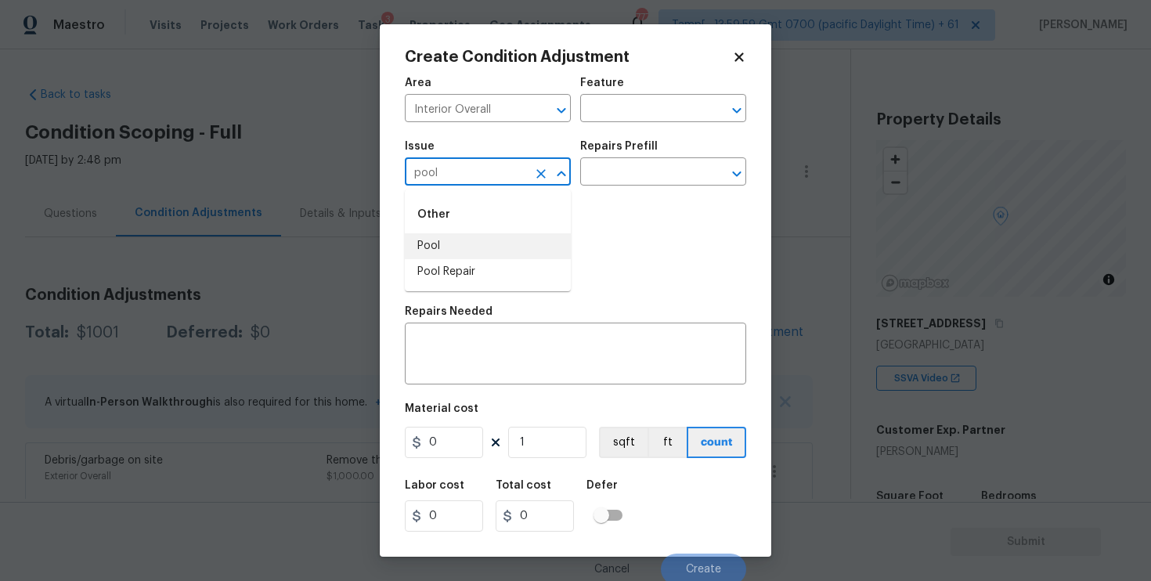
click at [533, 269] on li "Pool Repair" at bounding box center [488, 272] width 166 height 26
type input "Pool Repair"
click at [621, 175] on input "text" at bounding box center [641, 173] width 122 height 24
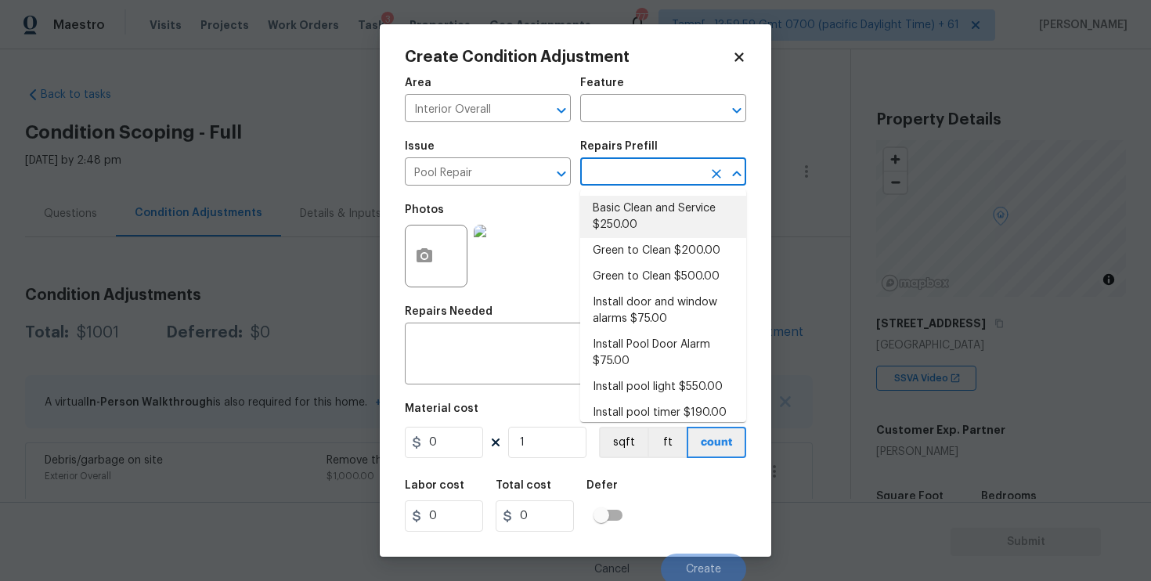
click at [624, 203] on li "Basic Clean and Service $250.00" at bounding box center [663, 217] width 166 height 42
type input "Pool"
type input "250"
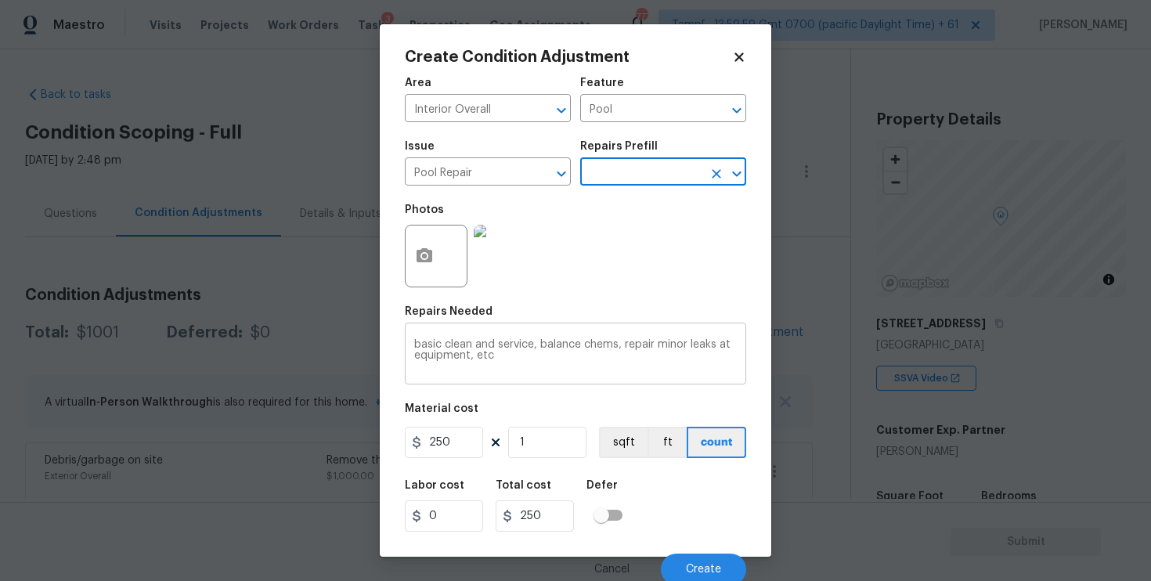
scroll to position [5, 0]
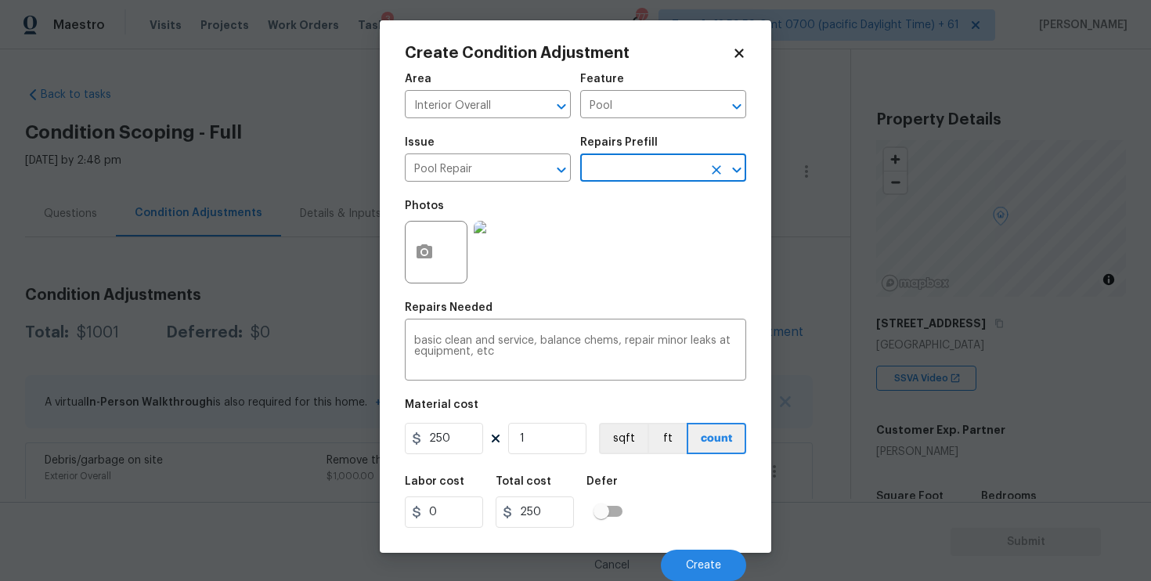
click at [686, 546] on div "Cancel Create" at bounding box center [575, 559] width 341 height 44
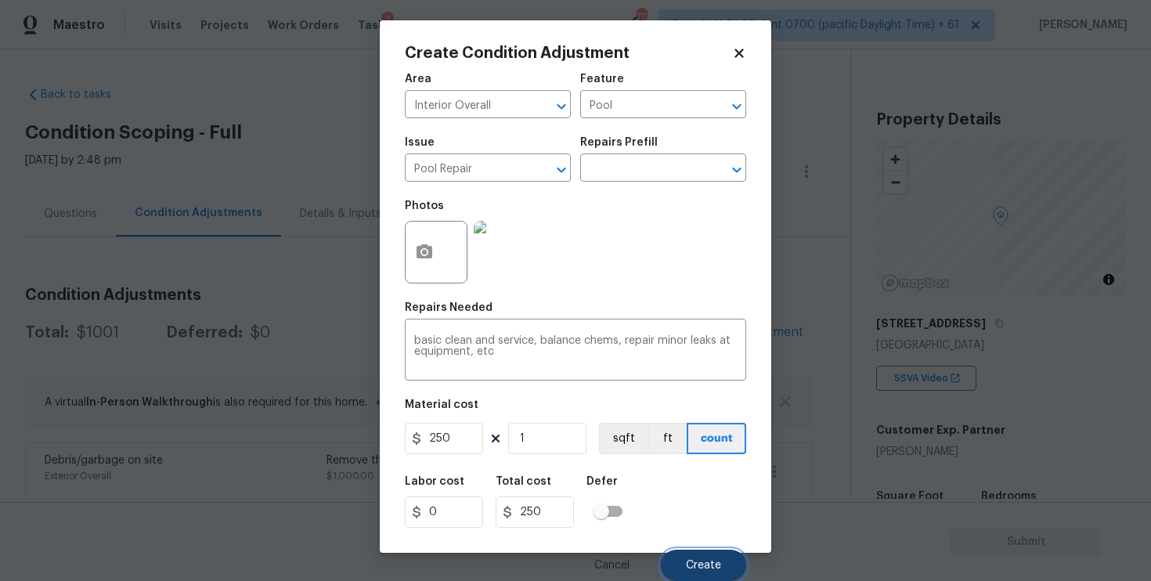
click at [693, 558] on button "Create" at bounding box center [703, 565] width 85 height 31
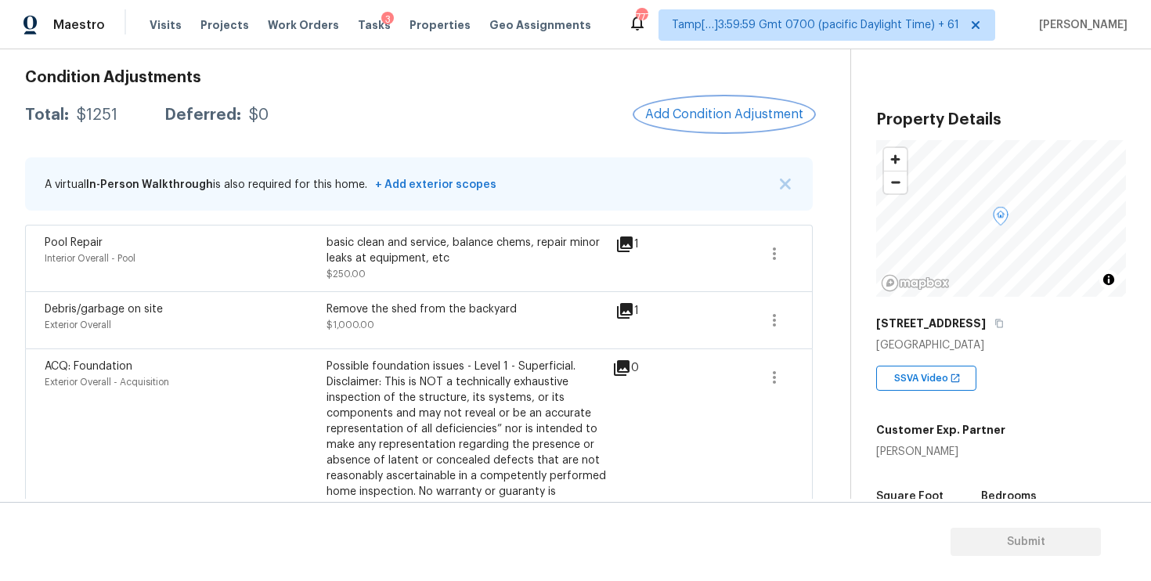
scroll to position [206, 0]
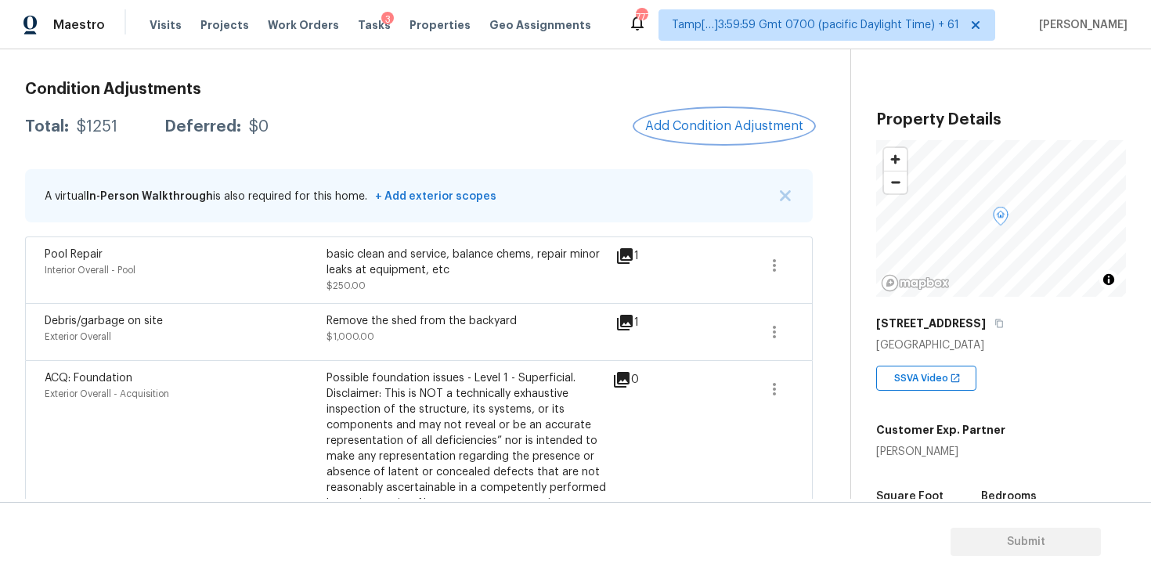
click at [728, 140] on button "Add Condition Adjustment" at bounding box center [724, 126] width 177 height 33
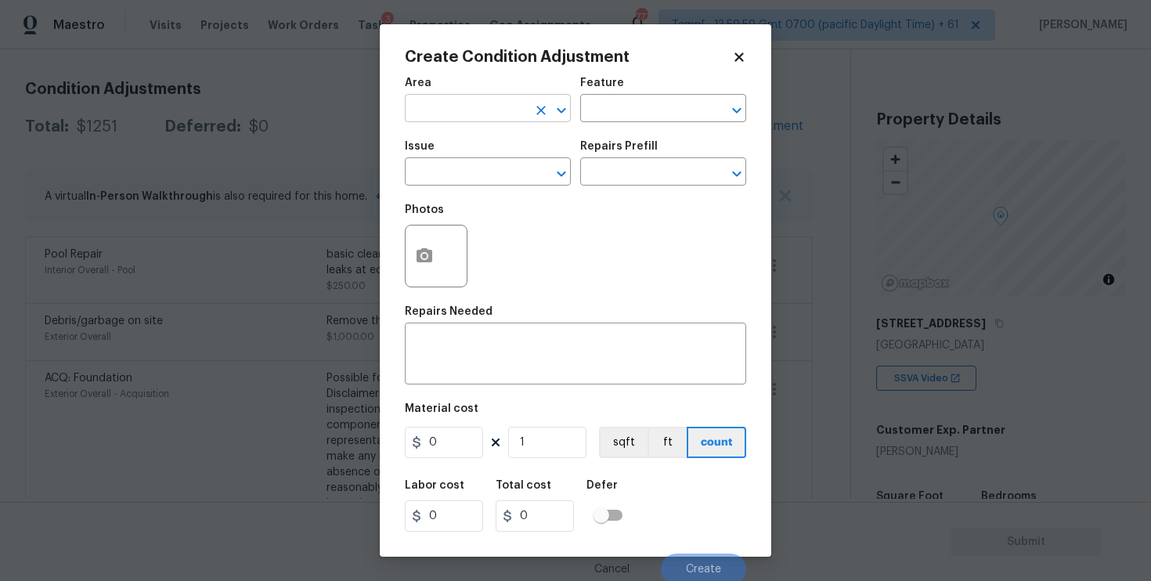
click at [467, 98] on input "text" at bounding box center [466, 110] width 122 height 24
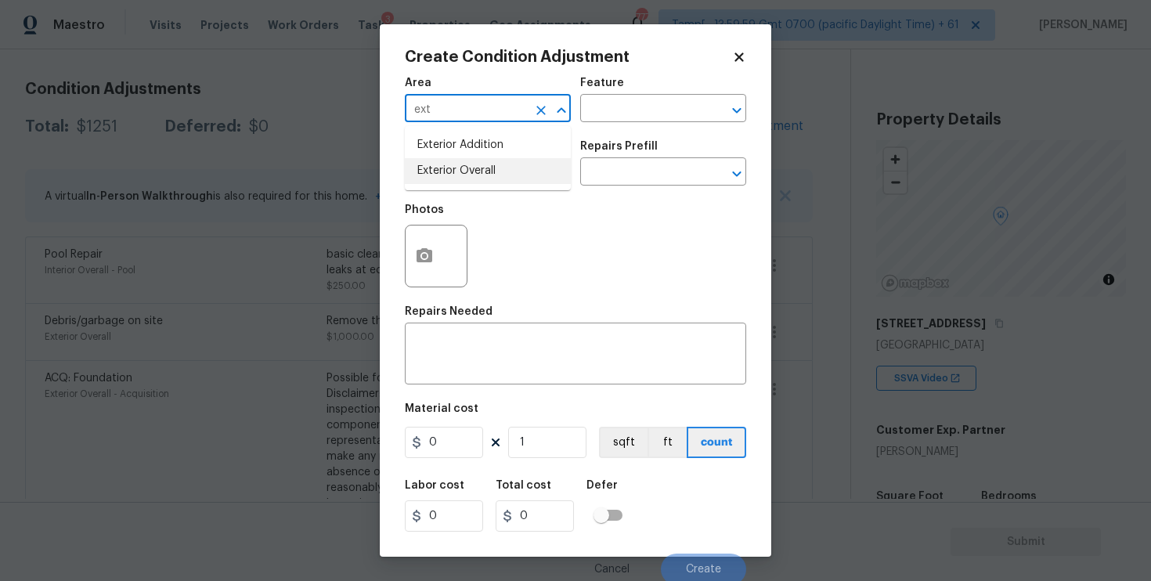
click at [474, 166] on li "Exterior Overall" at bounding box center [488, 171] width 166 height 26
type input "Exterior Overall"
click at [474, 166] on input "text" at bounding box center [466, 173] width 122 height 24
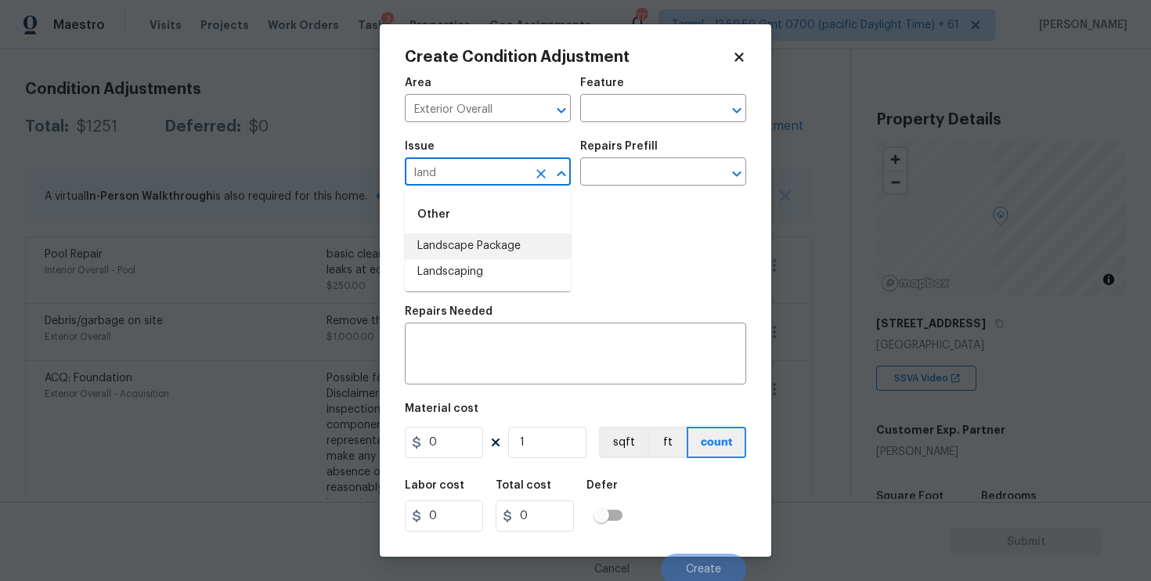
click at [475, 236] on li "Landscape Package" at bounding box center [488, 246] width 166 height 26
type input "Landscape Package"
click at [636, 167] on input "text" at bounding box center [641, 173] width 122 height 24
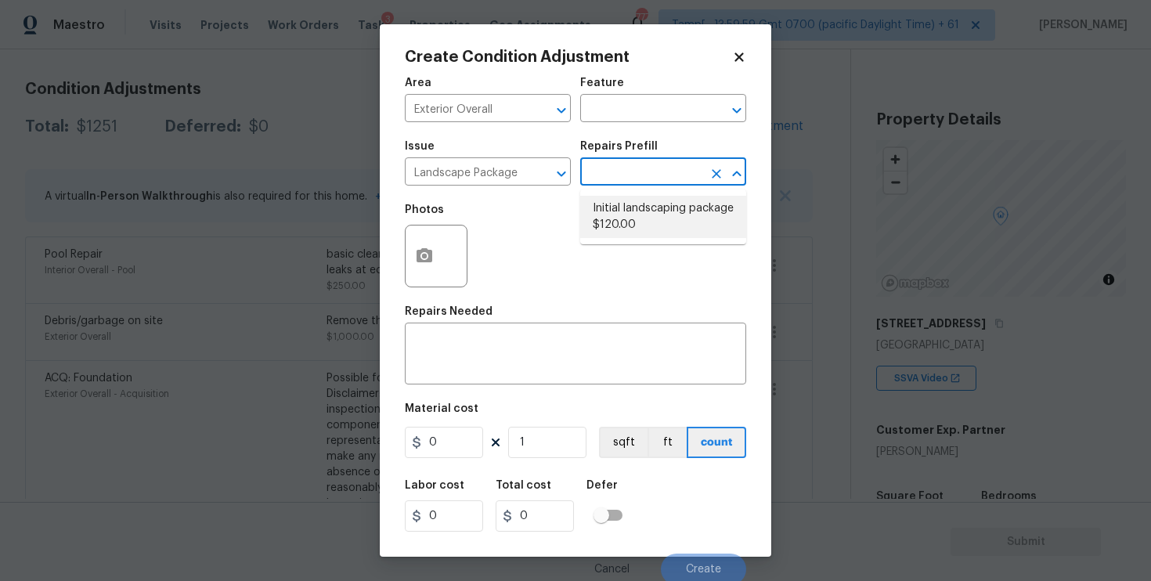
click at [637, 204] on li "Initial landscaping package $120.00" at bounding box center [663, 217] width 166 height 42
type input "Home Readiness Packages"
type textarea "Mowing of grass up to 6" in height. Mow, edge along driveways & sidewalks, trim…"
type input "120"
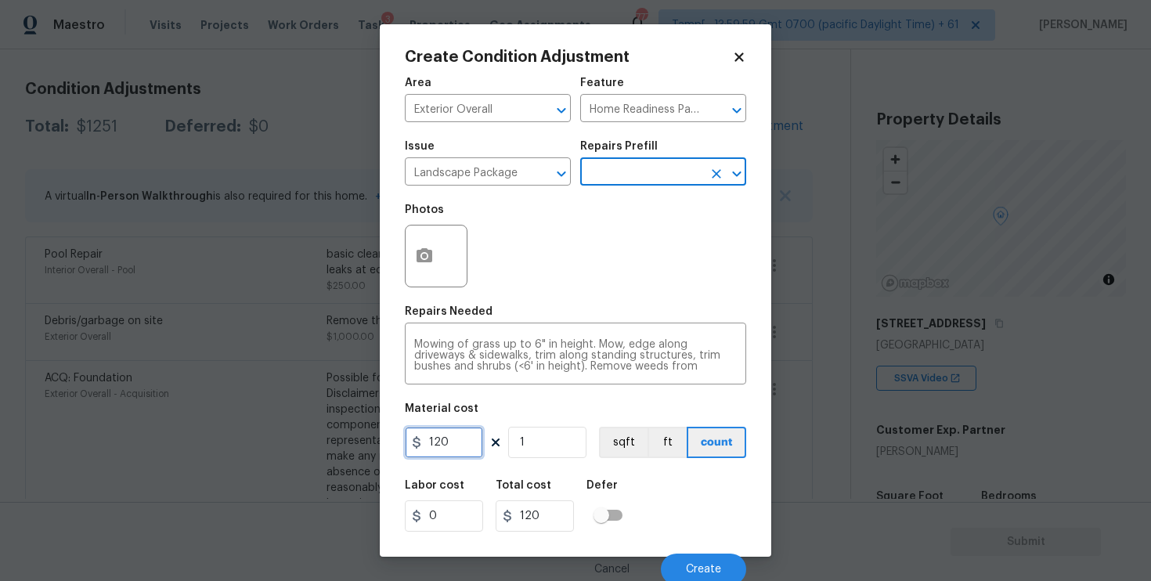
click at [460, 439] on input "120" at bounding box center [444, 442] width 78 height 31
type input "2000"
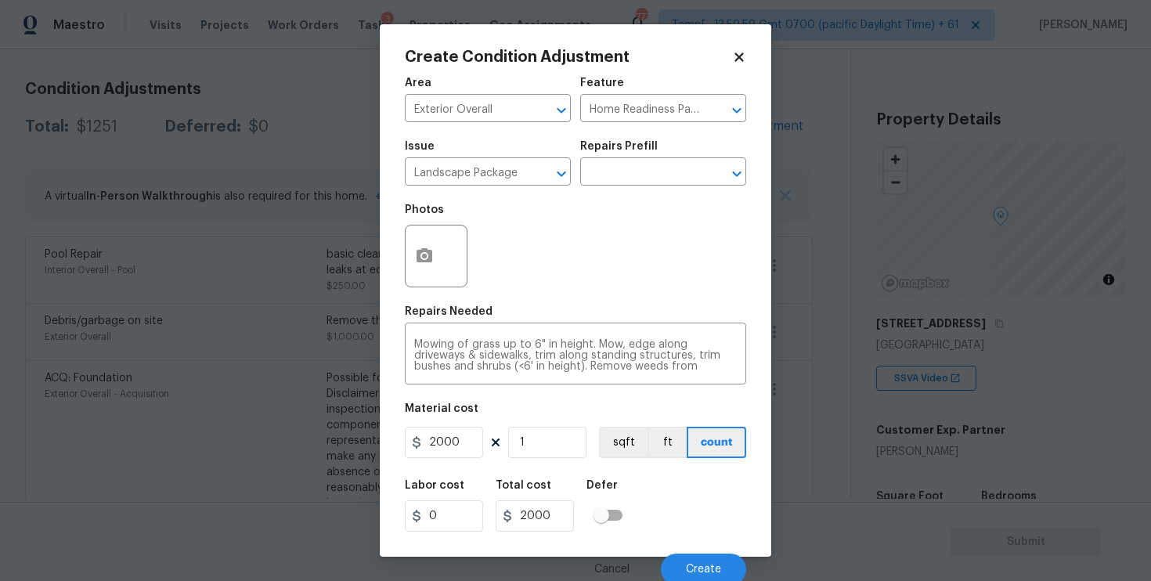
click at [514, 289] on div "Photos" at bounding box center [575, 246] width 341 height 102
click at [420, 240] on button "button" at bounding box center [425, 256] width 38 height 61
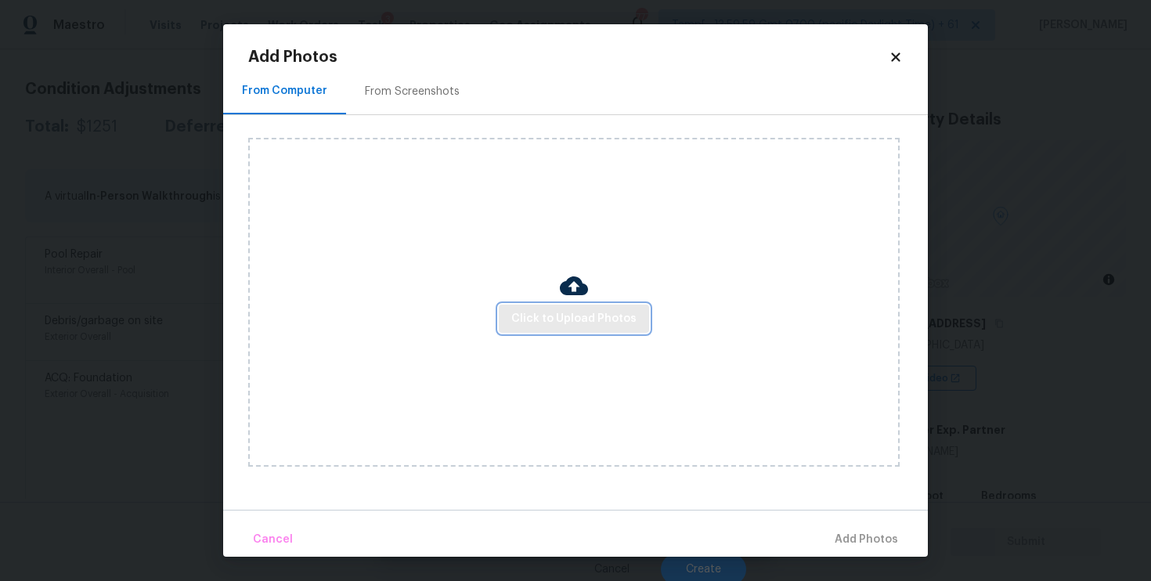
click at [568, 328] on button "Click to Upload Photos" at bounding box center [574, 319] width 150 height 29
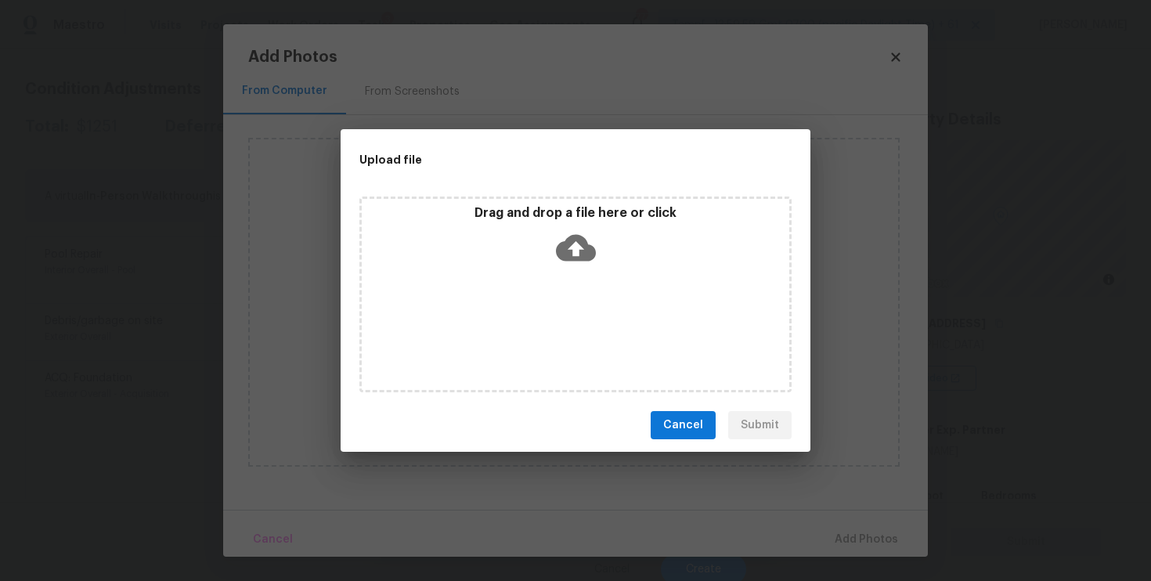
click at [565, 251] on icon at bounding box center [576, 248] width 40 height 27
